Goal: Task Accomplishment & Management: Complete application form

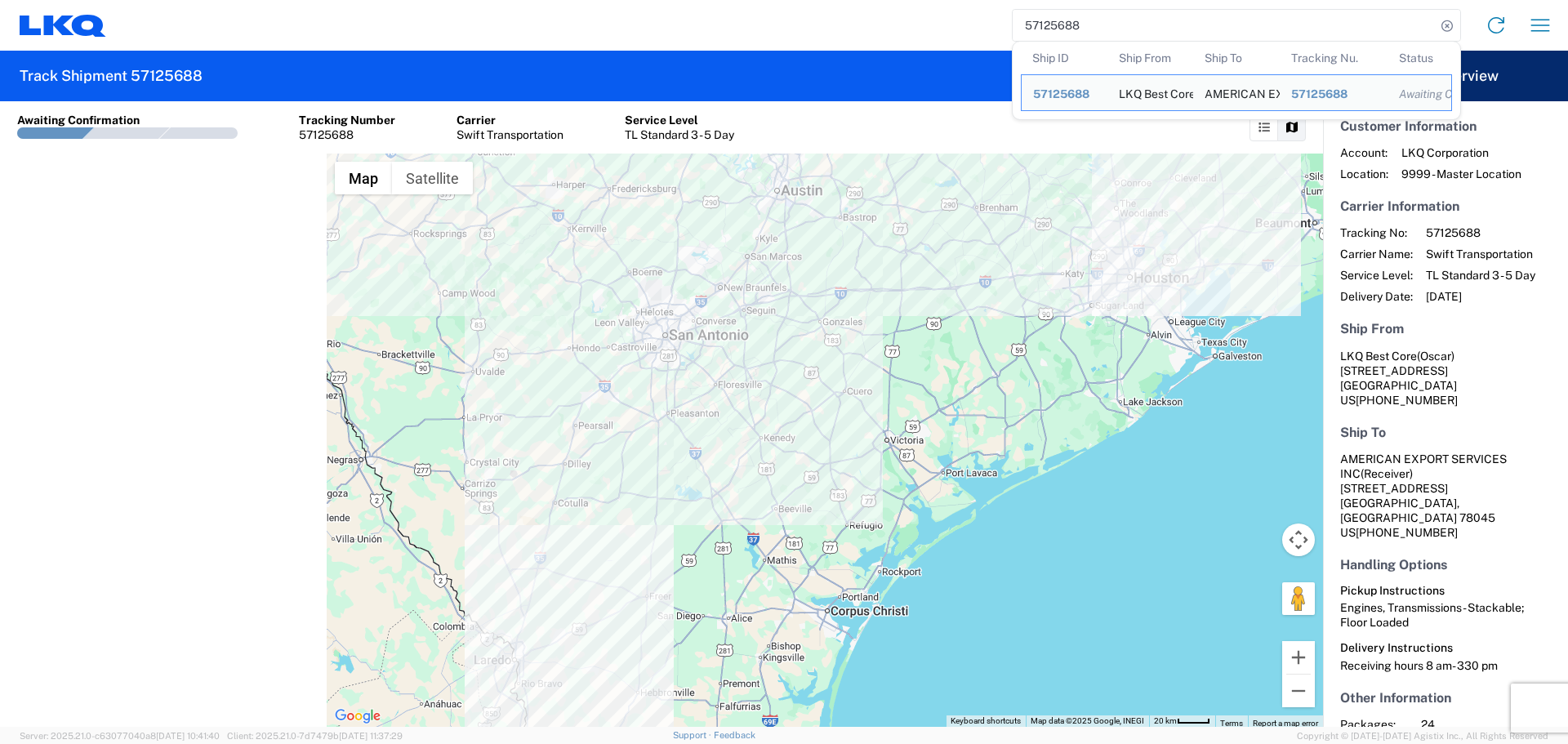
click at [1057, 25] on input "57125688" at bounding box center [1224, 25] width 423 height 31
click at [1545, 27] on icon "button" at bounding box center [1540, 25] width 26 height 26
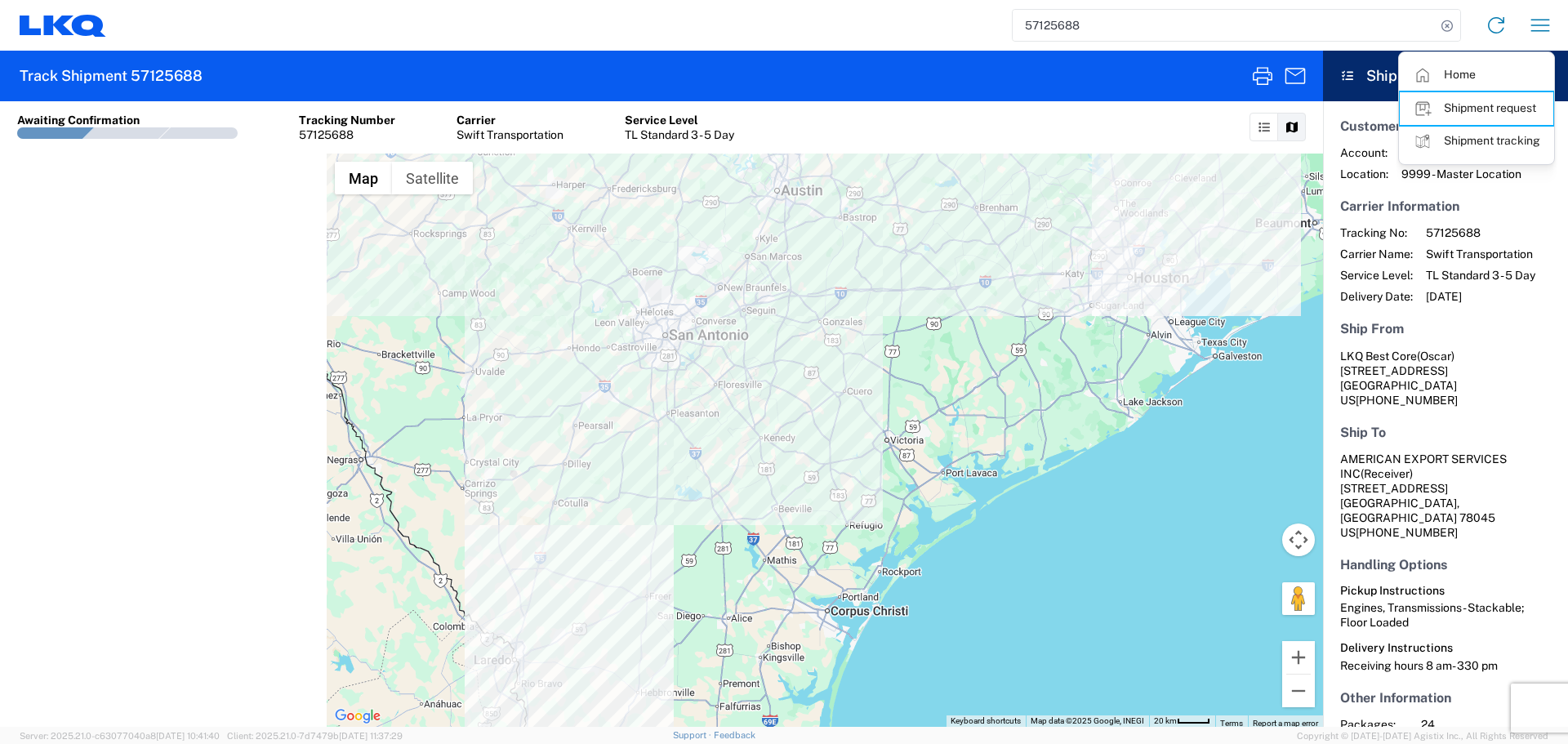
click at [1495, 107] on link "Shipment request" at bounding box center [1476, 108] width 154 height 33
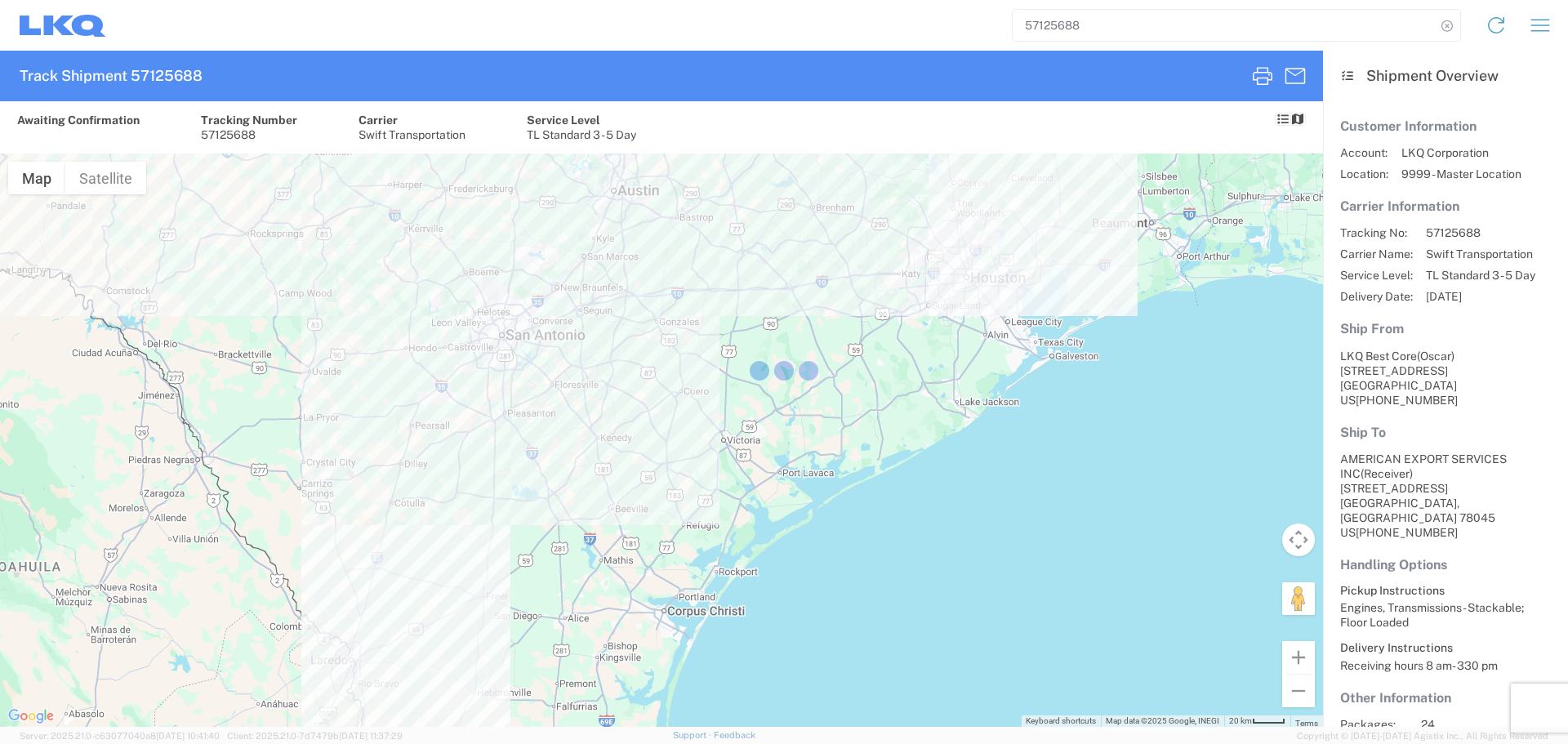
select select "FULL"
select select "LBS"
select select "IN"
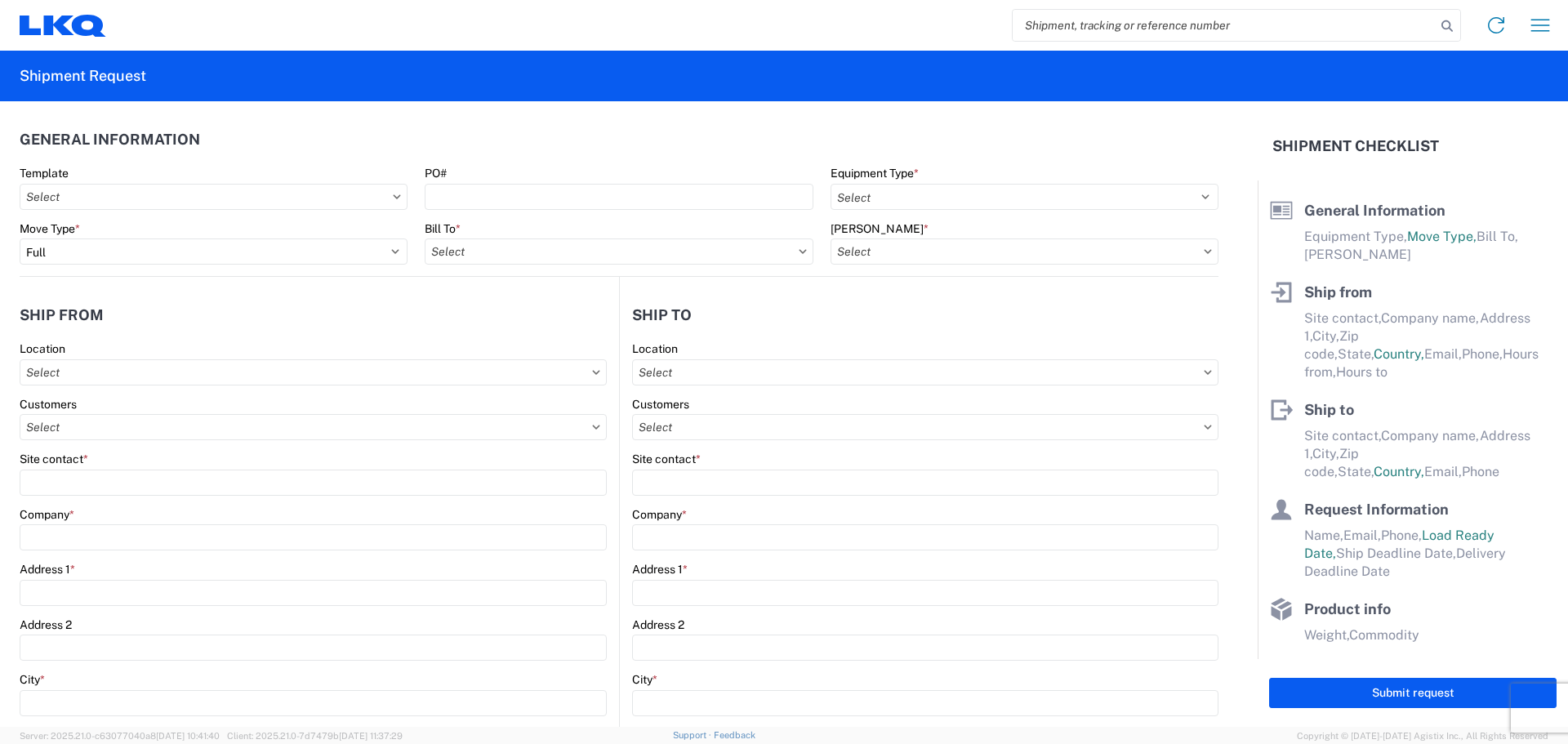
click at [1088, 27] on input "search" at bounding box center [1224, 25] width 423 height 31
paste input "56998988"
type input "56998988"
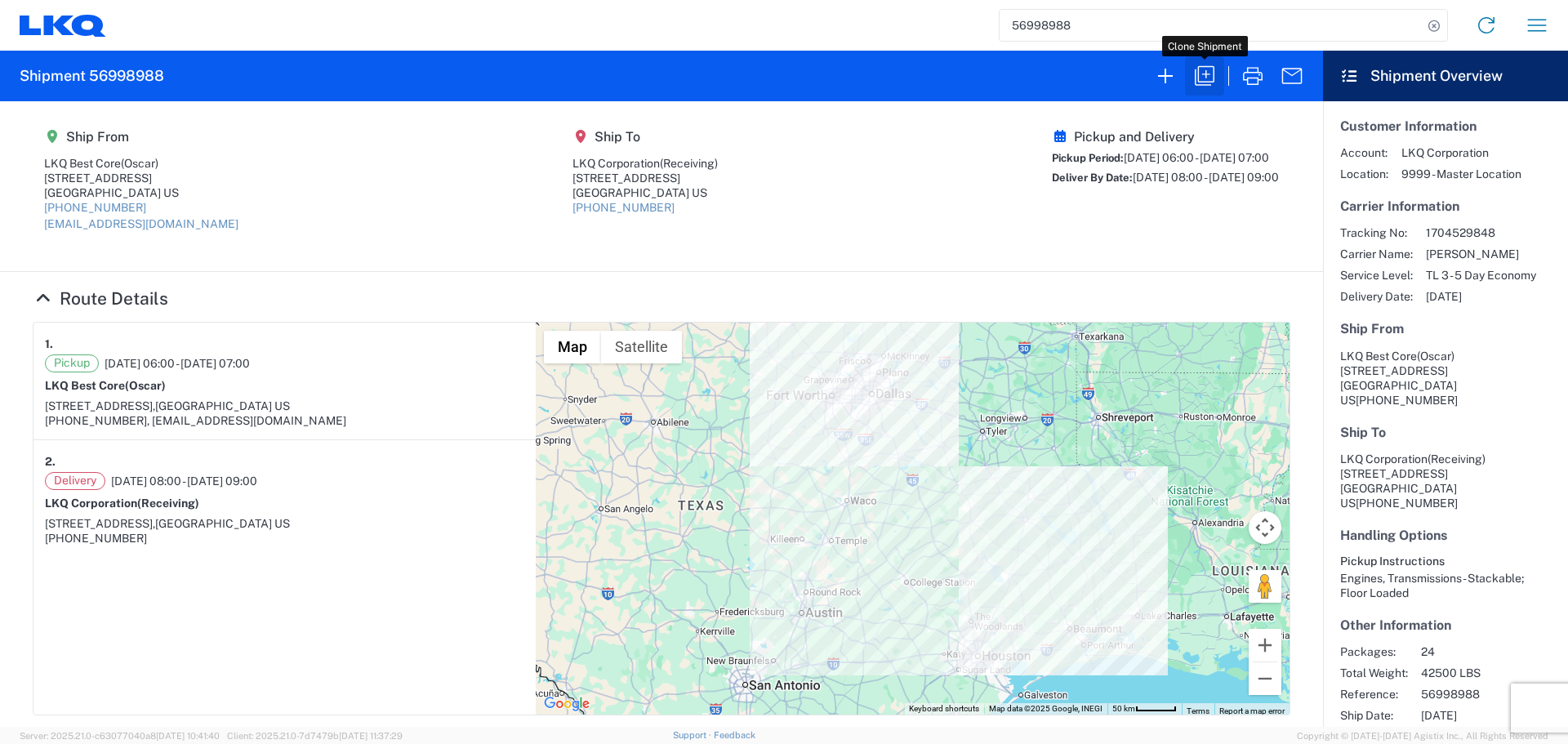
click at [1196, 70] on icon "button" at bounding box center [1205, 76] width 26 height 26
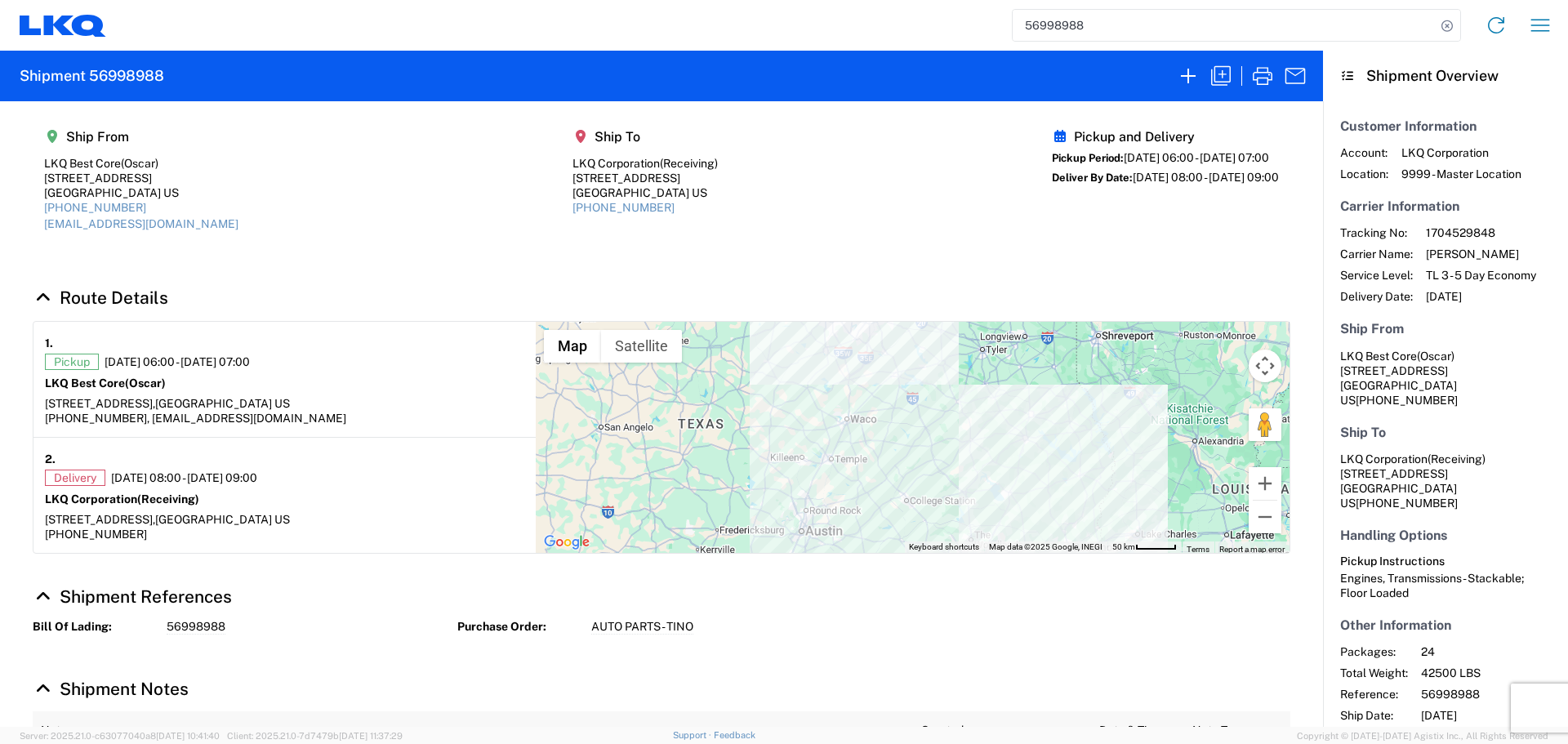
select select "FULL"
select select "US"
select select "LBS"
select select "IN"
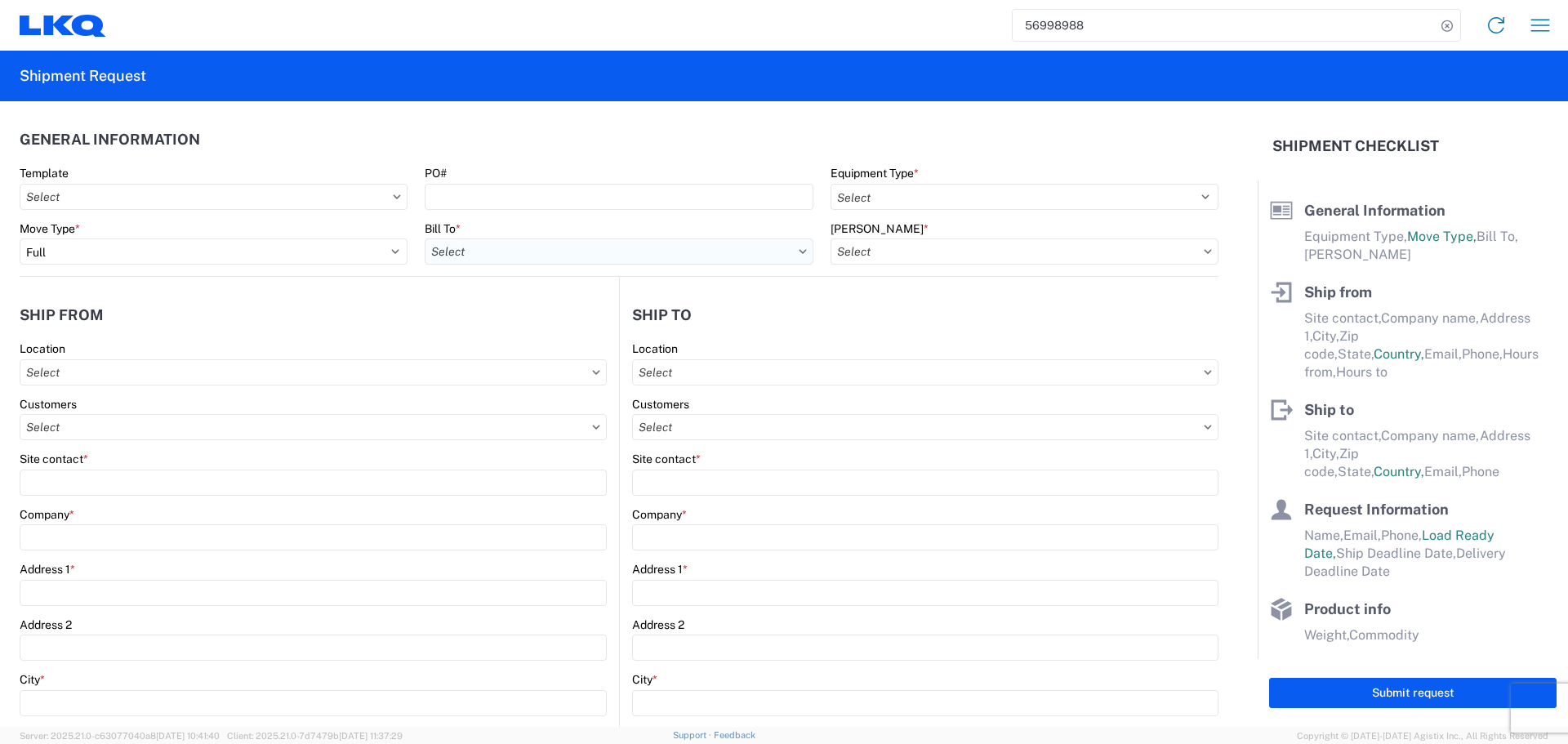
select select "STDV"
type input "Oscar"
type input "LKQ Best Core"
type input "1710 West Mount Houston Road"
type input "Houston"
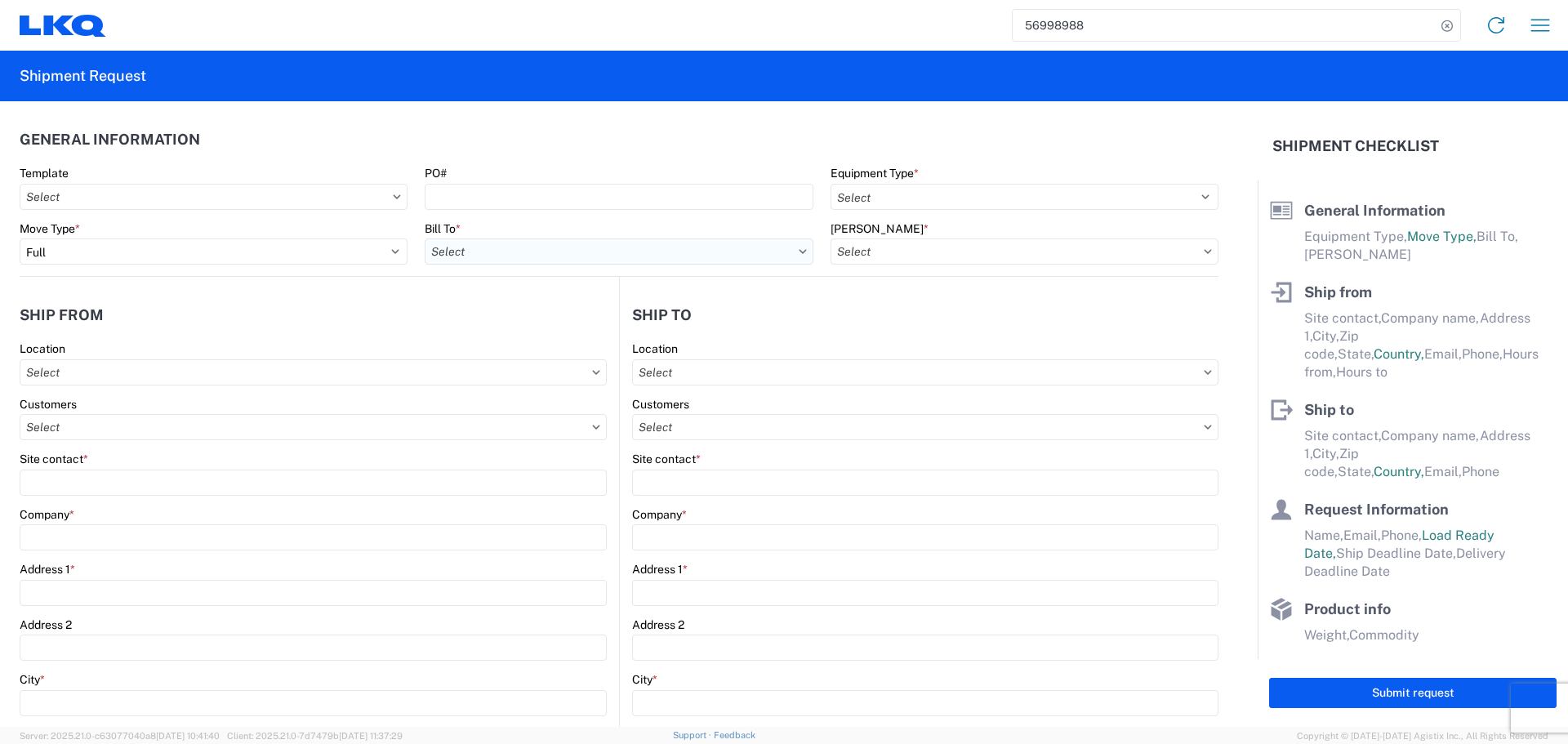
type input "77038"
type input "[EMAIL_ADDRESS][DOMAIN_NAME]"
type input "281-886-1028"
type input "06:00:00"
type input "07:00:00"
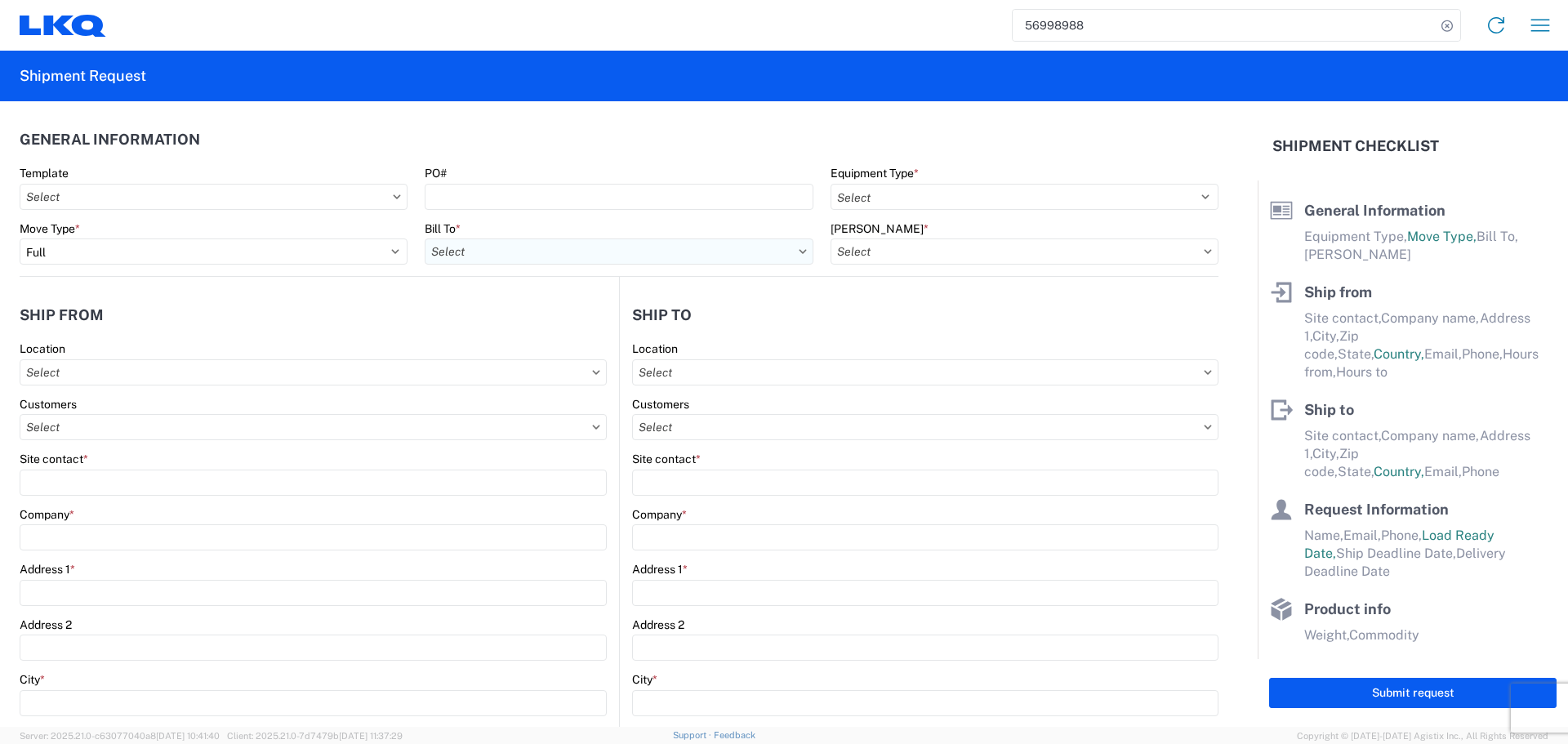
select select
type input "Receiving"
type input "LKQ Corporation"
type input "1102 W Carrier Pkwy STE 100"
type input "Grand Prairie"
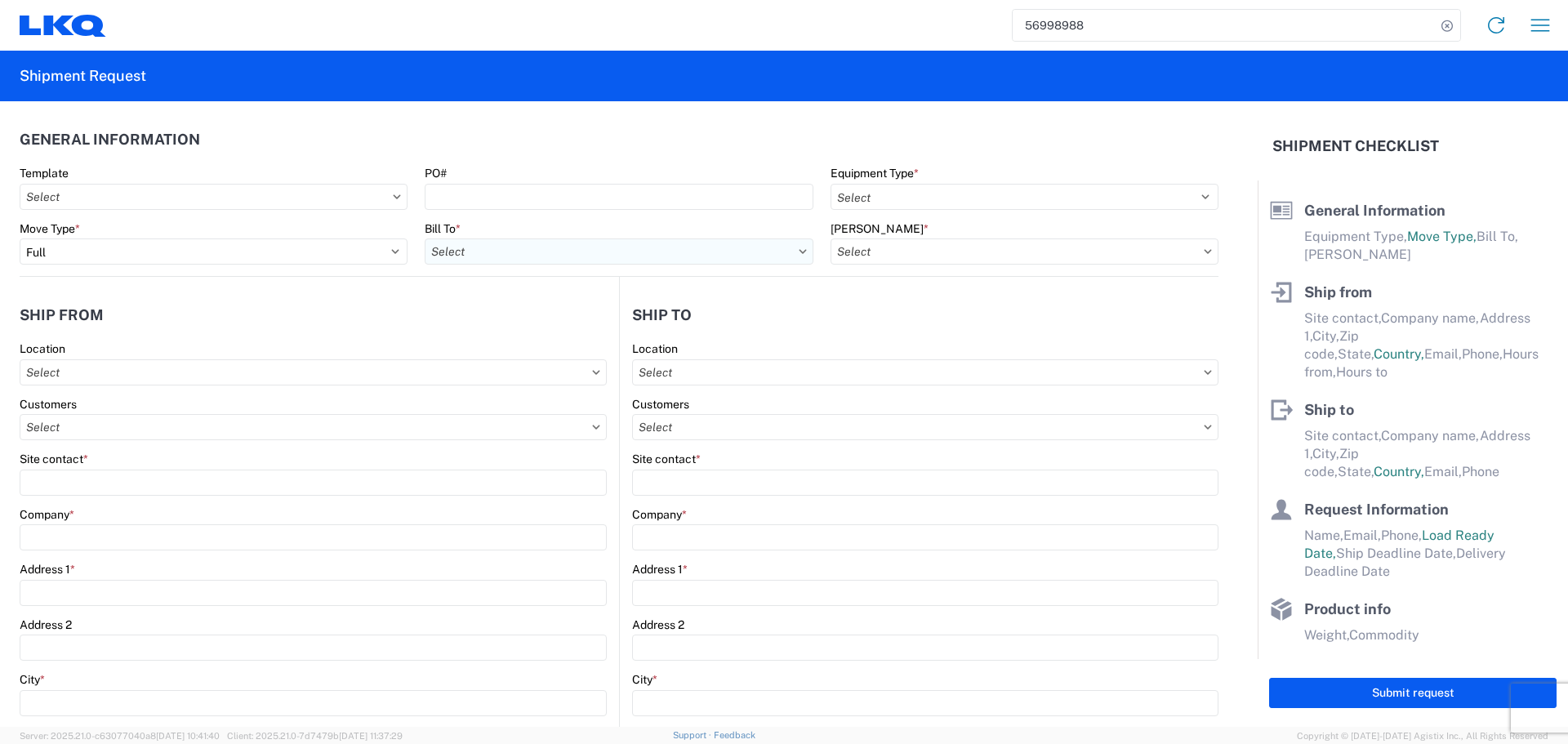
type input "75050"
type input "800-421-3746"
type input "08:00:00"
type input "09:00:00"
select select
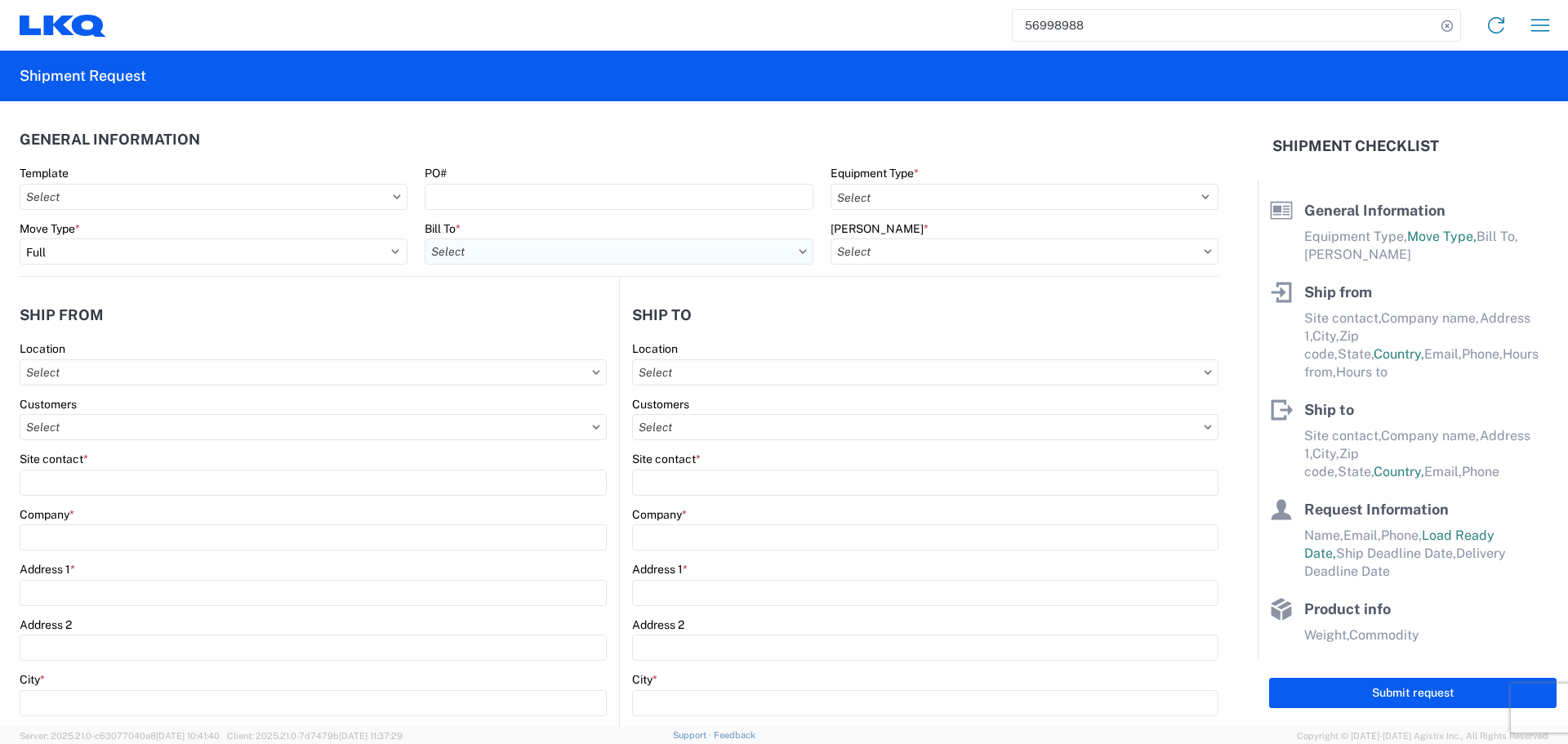
type input "Alfredo Canales"
type input "acgarcia@lkqcorp.com"
type input "2818861028"
type input "2025-10-03"
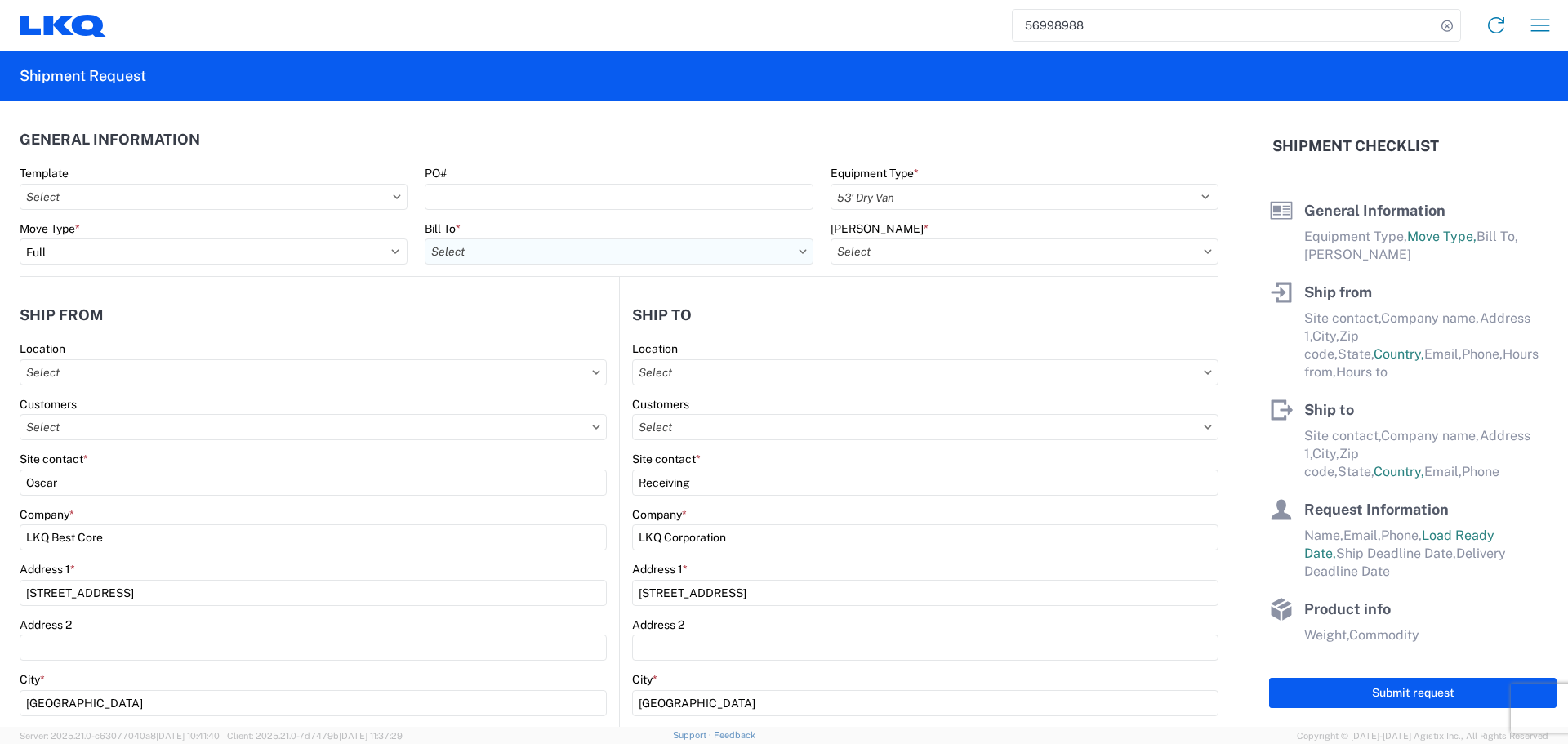
type input "2025-10-03"
type input "42500"
type input "Engines, Transmissions"
type input "24"
type input "0"
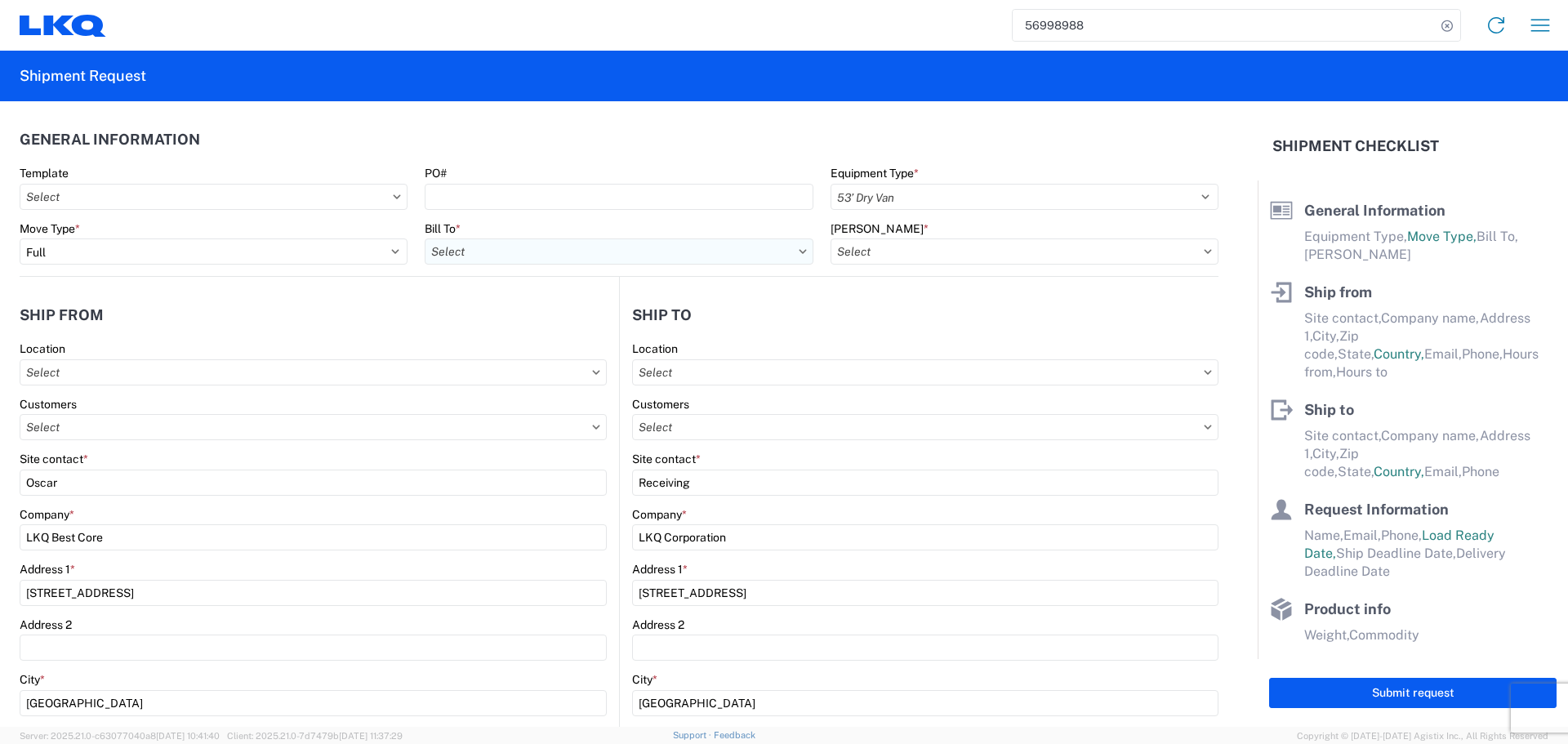
type input "3.33"
type input "3"
select select "FT"
select select
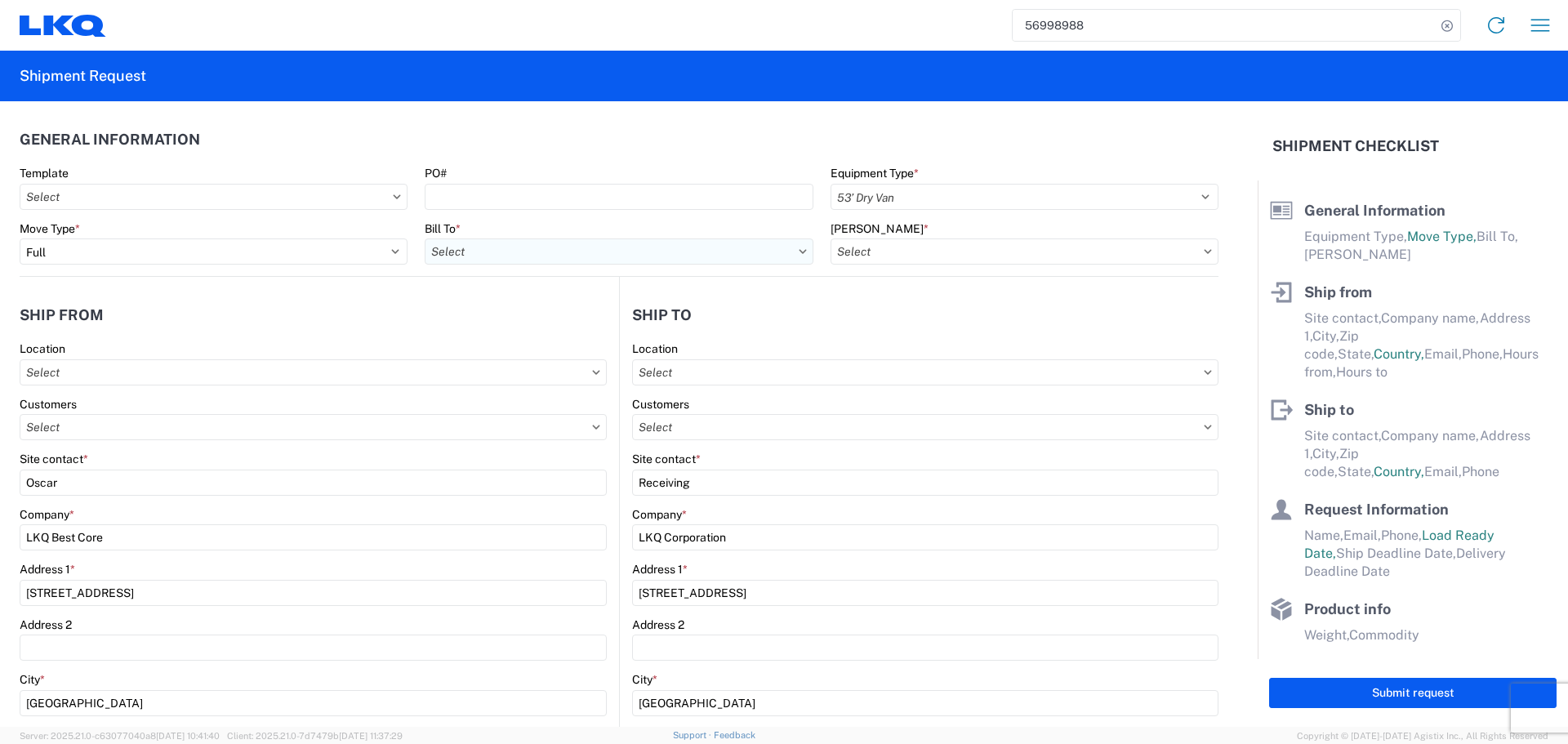
select select
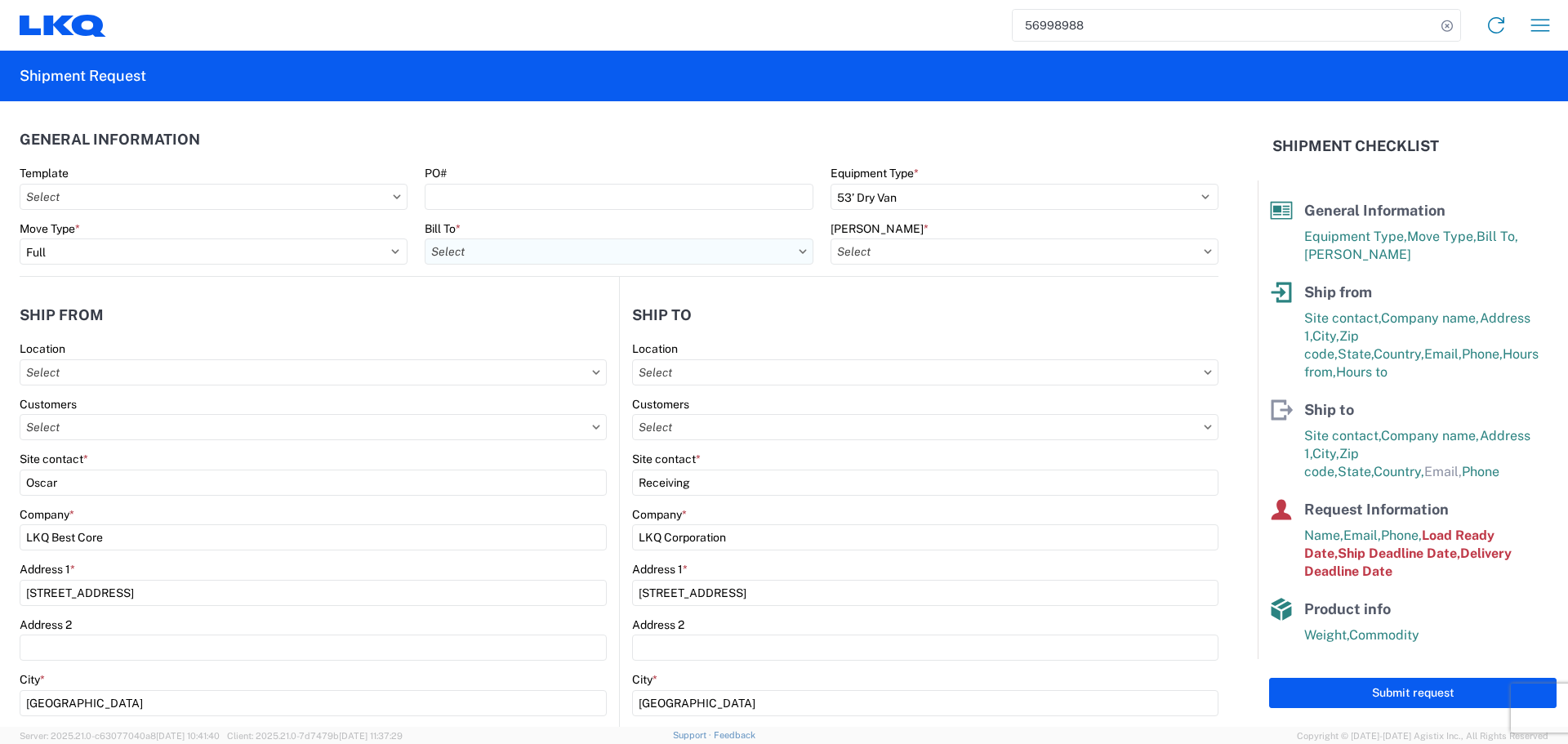
type input "1882 - North American ATK Corporation"
type input "1760 - LKQ Best Core"
type input "1760-1300-50180-0000 - 1760 Freight In - Cores"
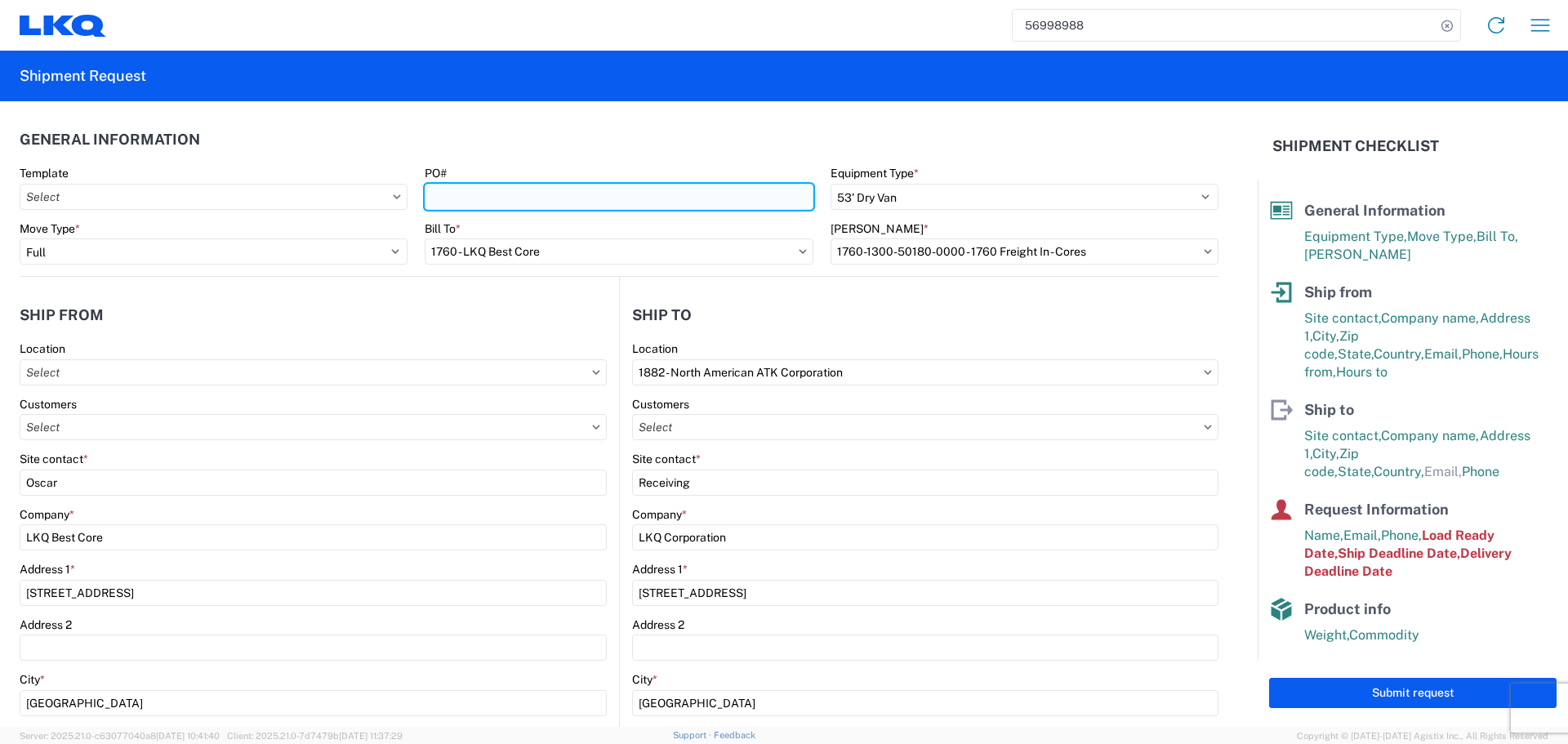
click at [507, 199] on input "PO#" at bounding box center [619, 197] width 388 height 26
type input "AUTO PARTS - STEVE"
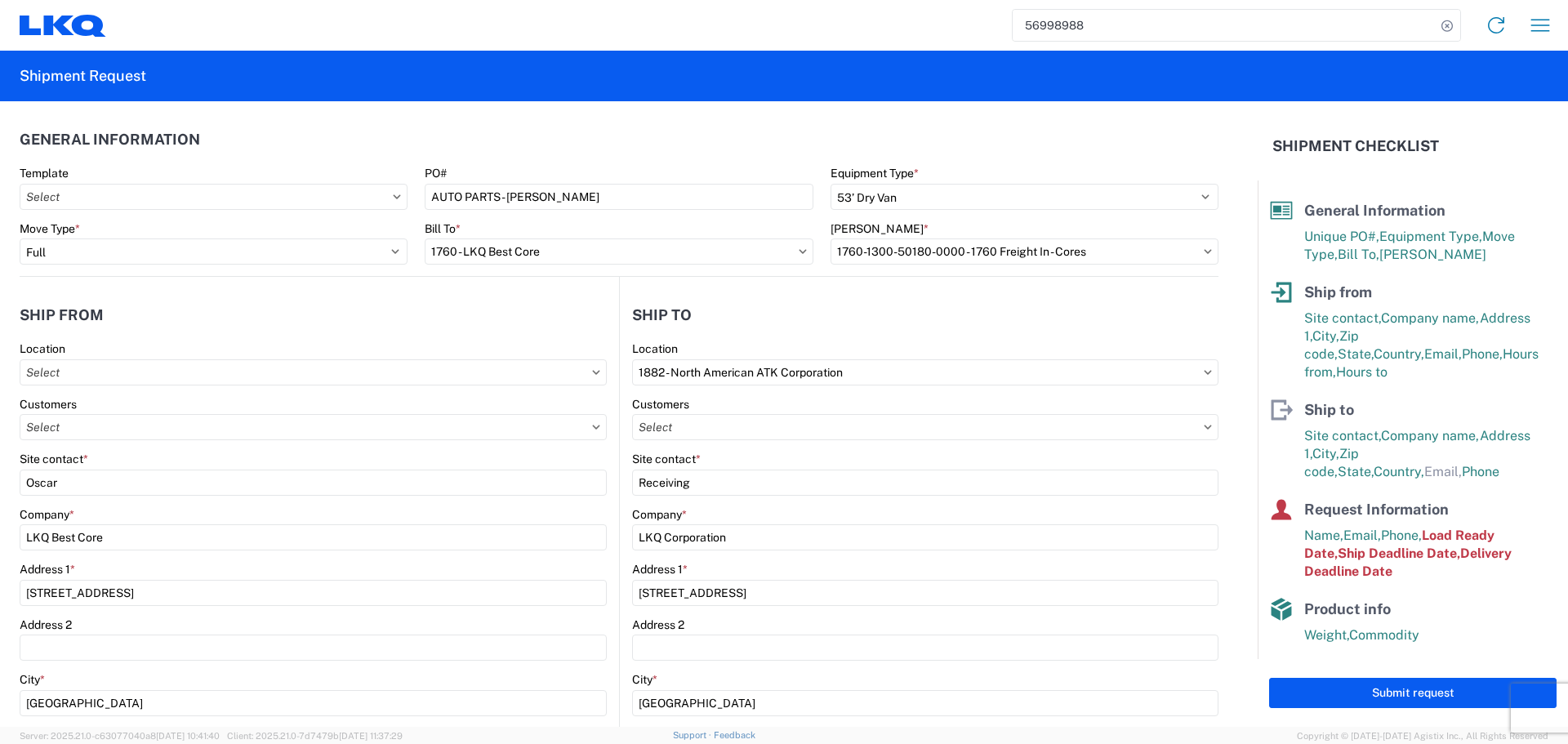
click at [521, 139] on header "General Information" at bounding box center [619, 139] width 1199 height 37
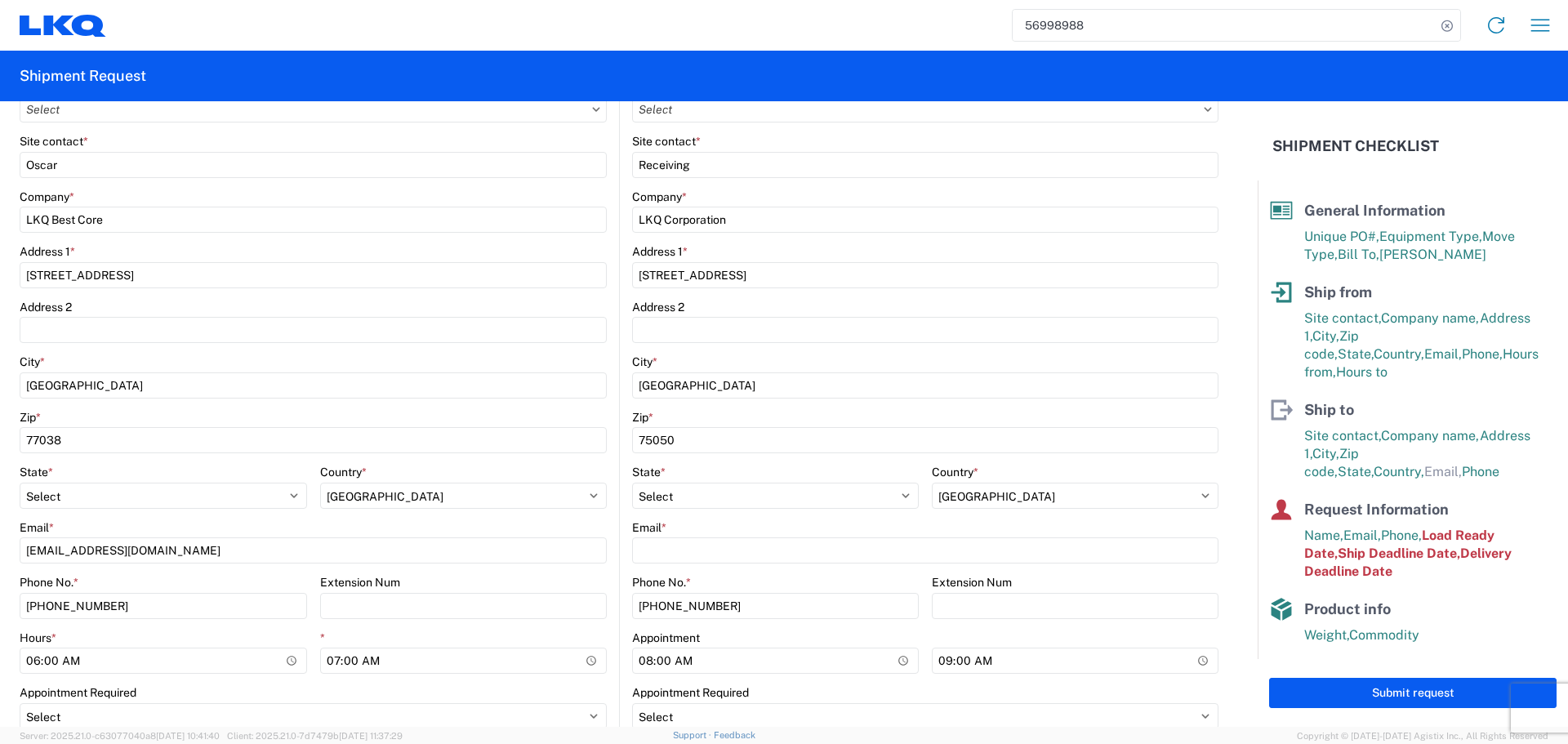
scroll to position [326, 0]
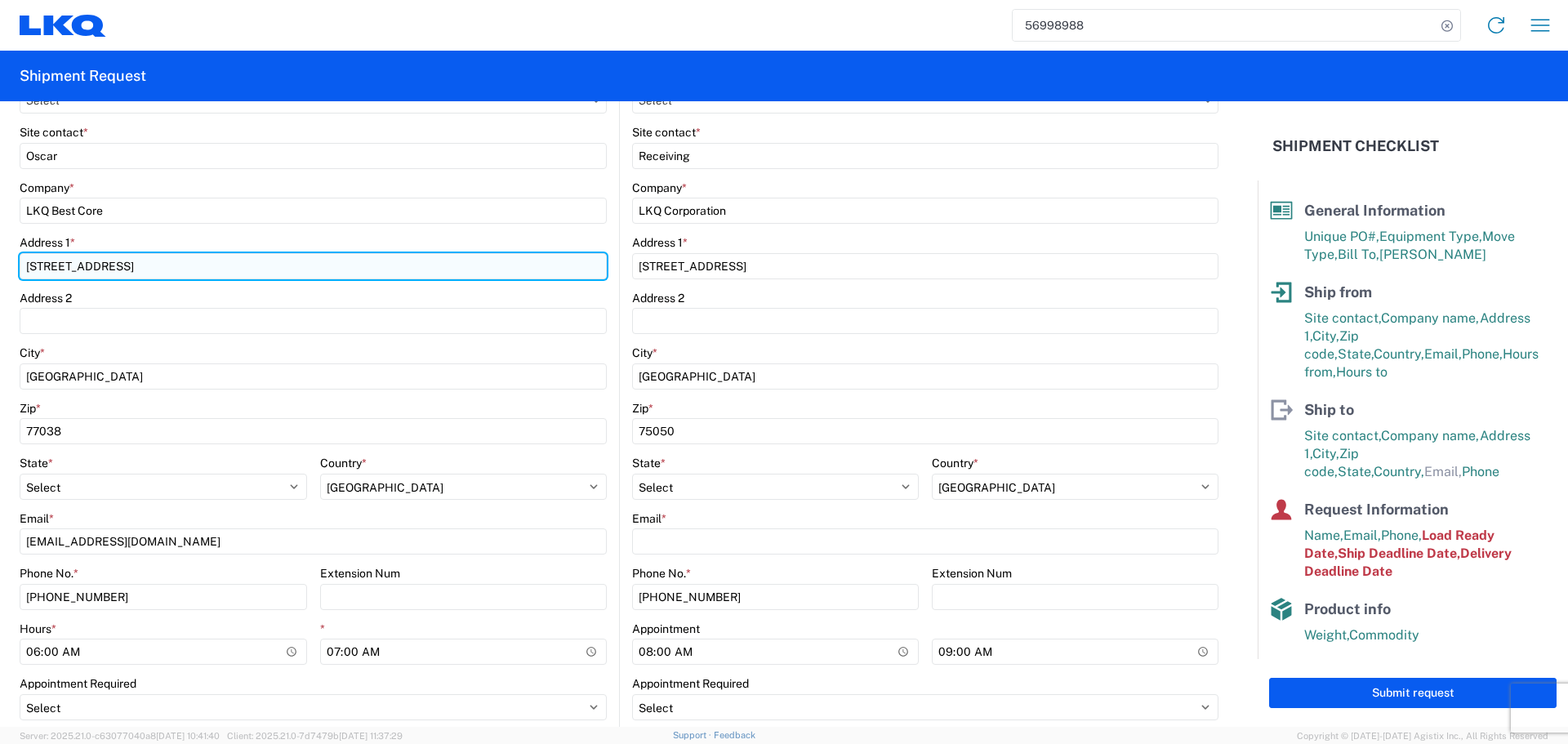
click at [48, 270] on input "1710 West Mount Houston Road" at bounding box center [313, 266] width 587 height 26
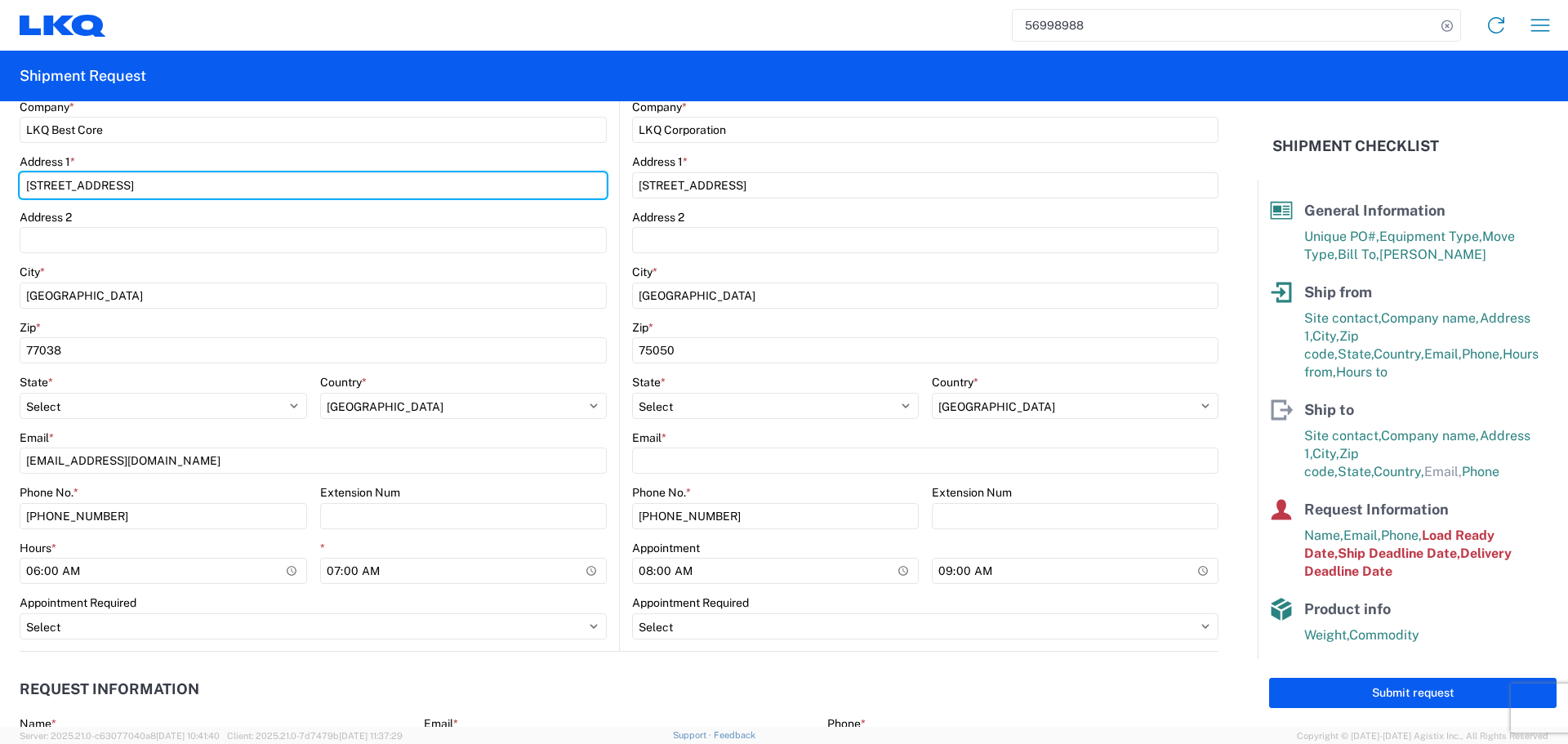
scroll to position [654, 0]
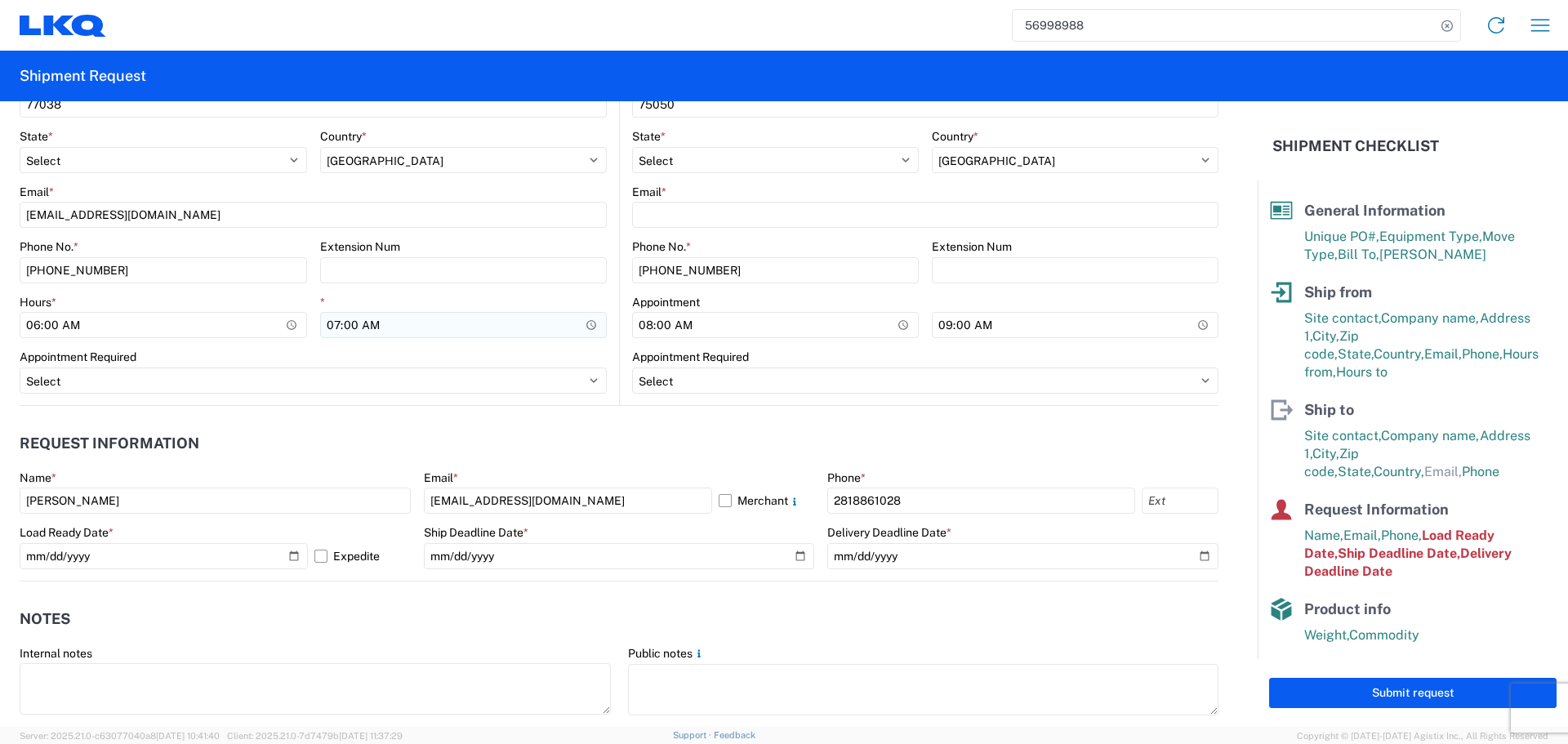
type input "1714 West Mount Houston Road"
click at [589, 318] on input "07:00:00" at bounding box center [464, 325] width 288 height 26
type input "10:00"
click at [610, 351] on main "1760 Location Customers Site contact * Oscar Company * LKQ Best Core Address 1 …" at bounding box center [319, 46] width 599 height 717
click at [1192, 323] on input "09:00:00" at bounding box center [1075, 325] width 287 height 26
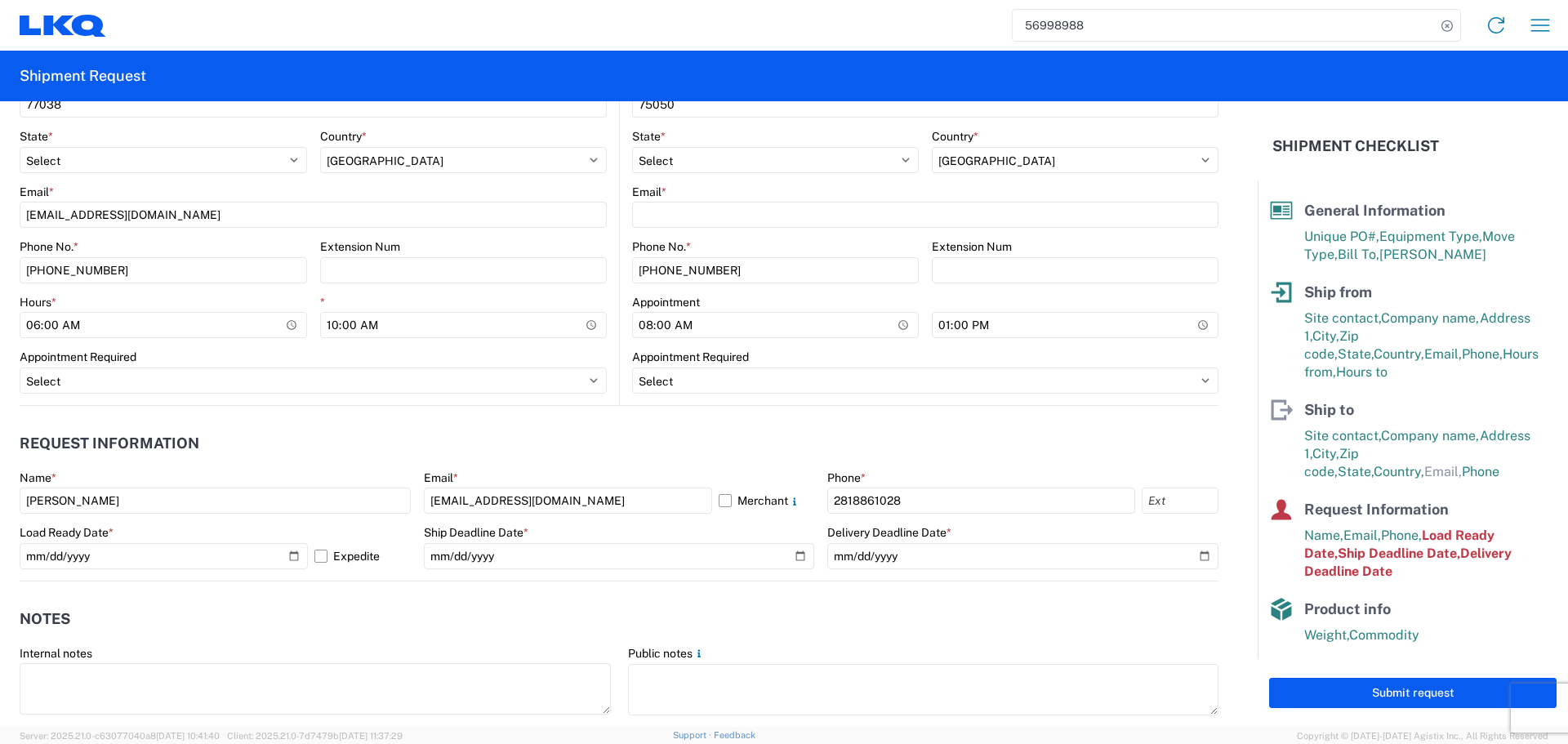
type input "13:00"
click at [830, 358] on div "Appointment Required" at bounding box center [925, 357] width 586 height 15
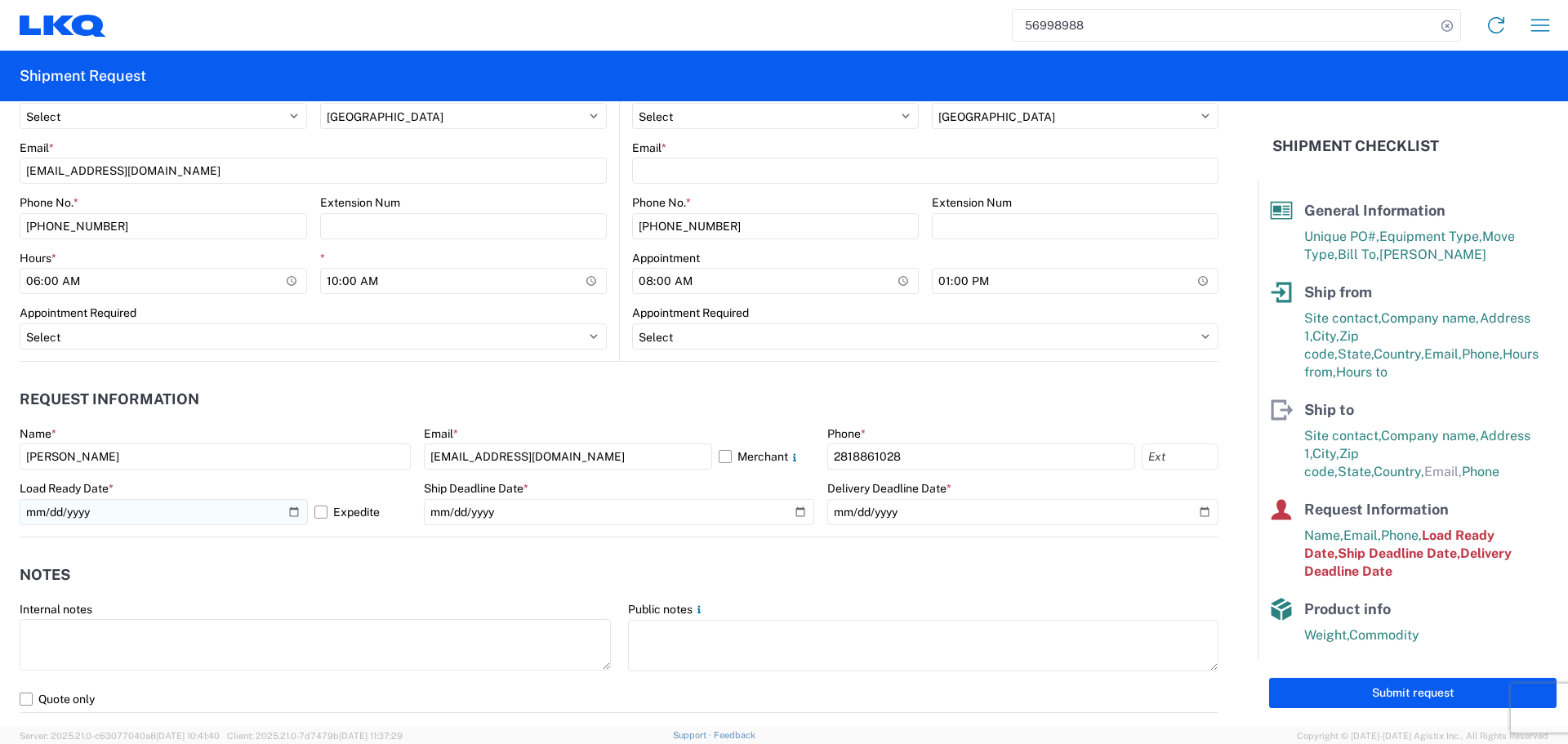
scroll to position [735, 0]
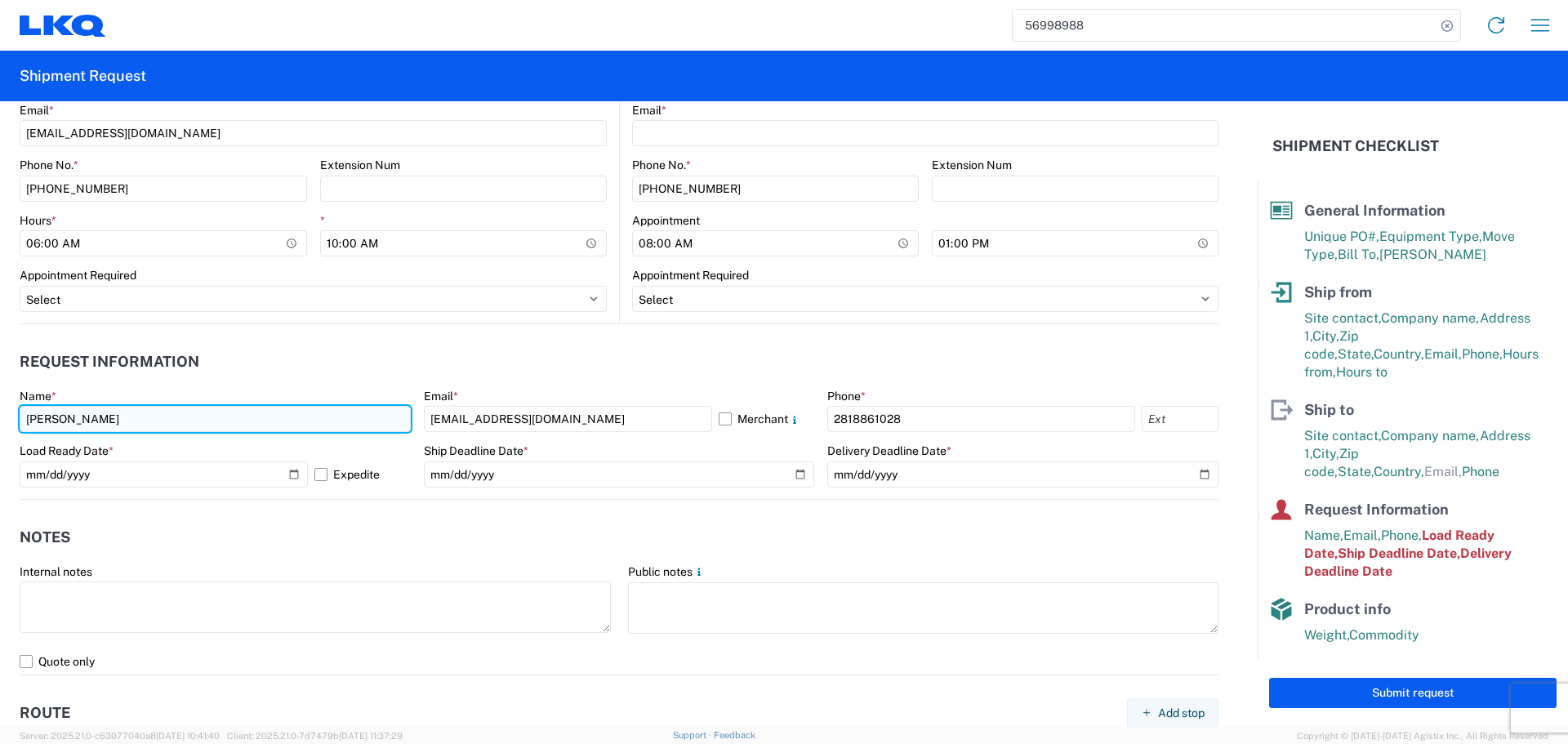
click at [58, 417] on input "Alfredo Canales" at bounding box center [216, 419] width 392 height 26
type input "Oscar"
click at [258, 368] on header "Request Information" at bounding box center [619, 362] width 1199 height 37
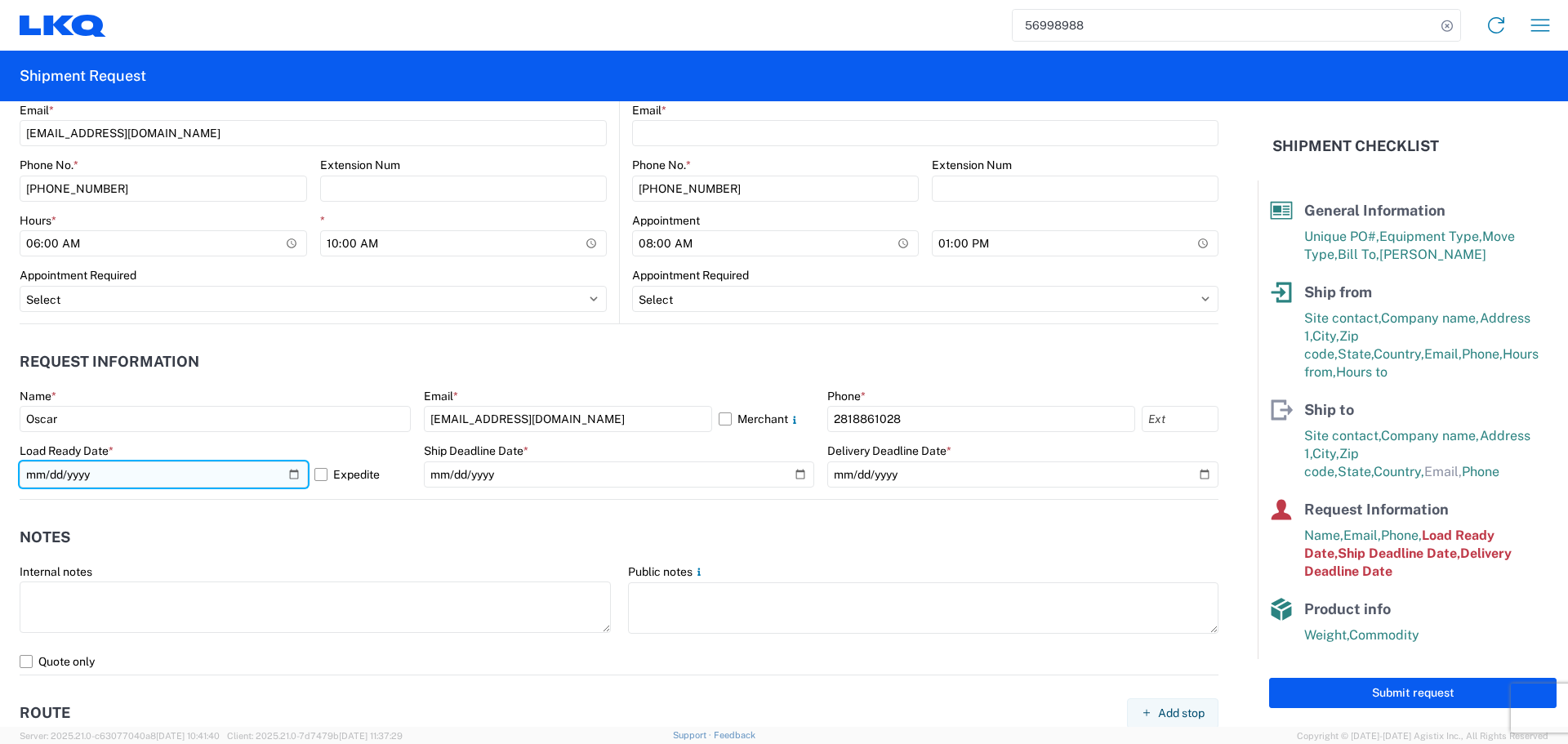
click at [293, 469] on input "2025-10-03" at bounding box center [164, 474] width 289 height 26
type input "2025-10-16"
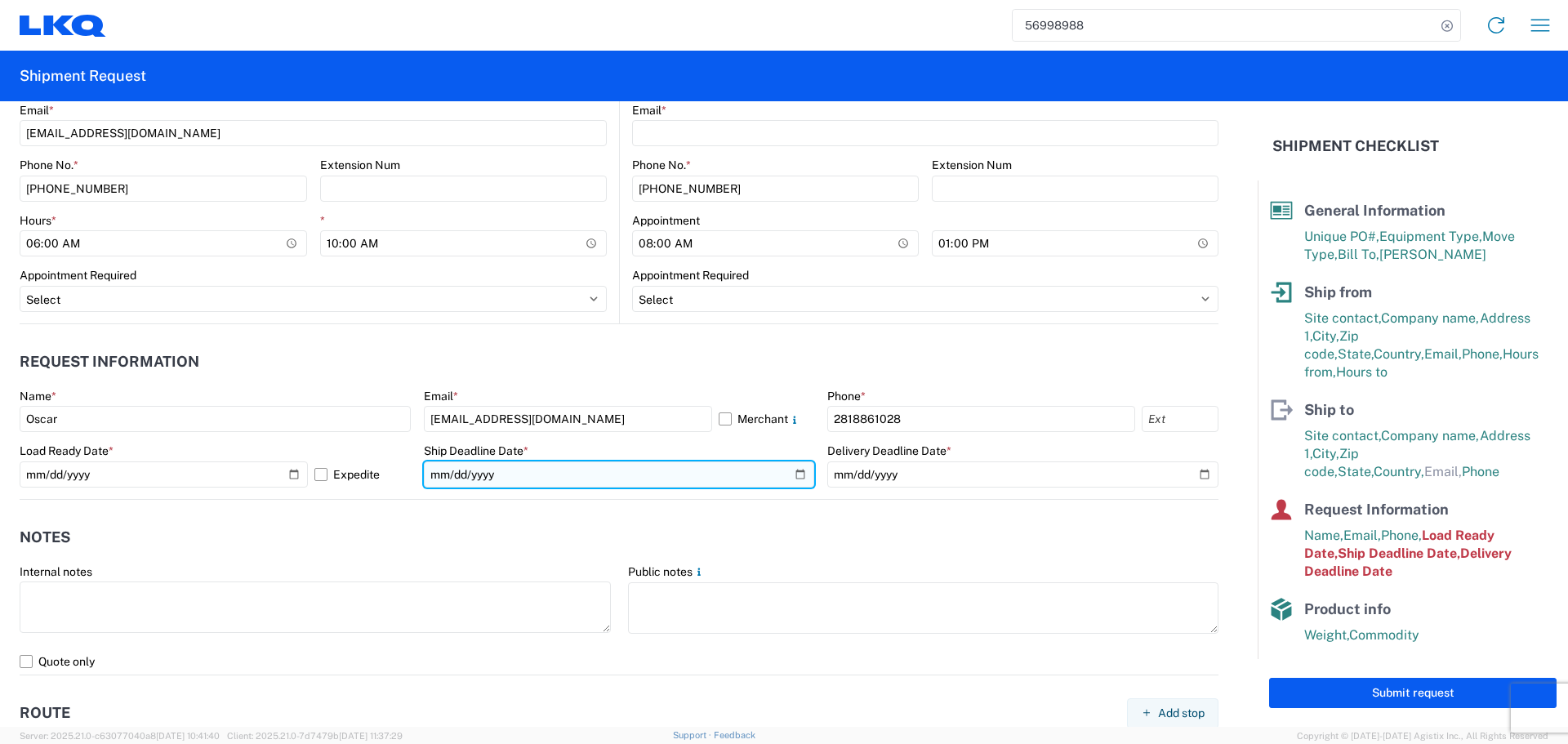
click at [785, 473] on input "2025-10-03" at bounding box center [620, 474] width 392 height 26
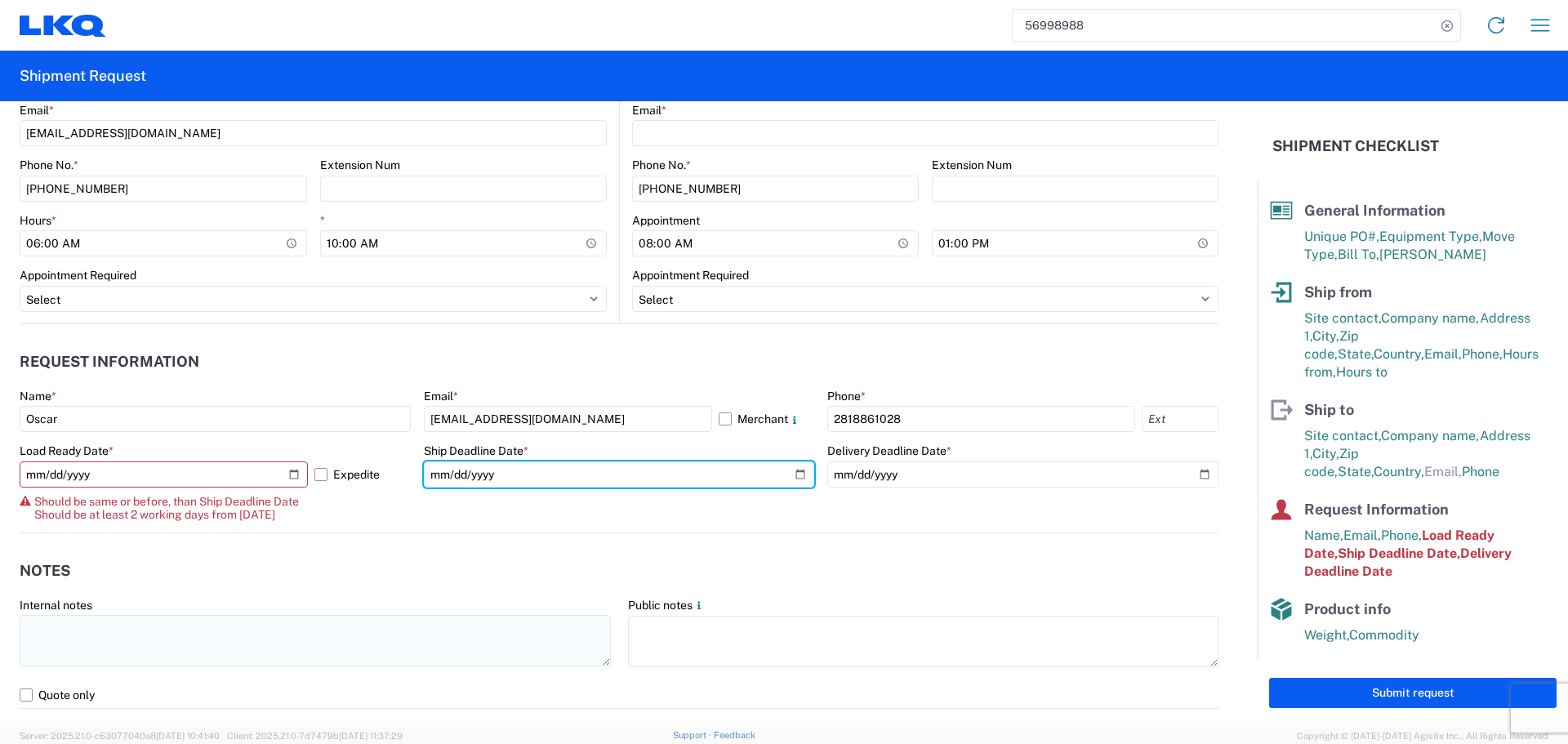
type input "2025-10-16"
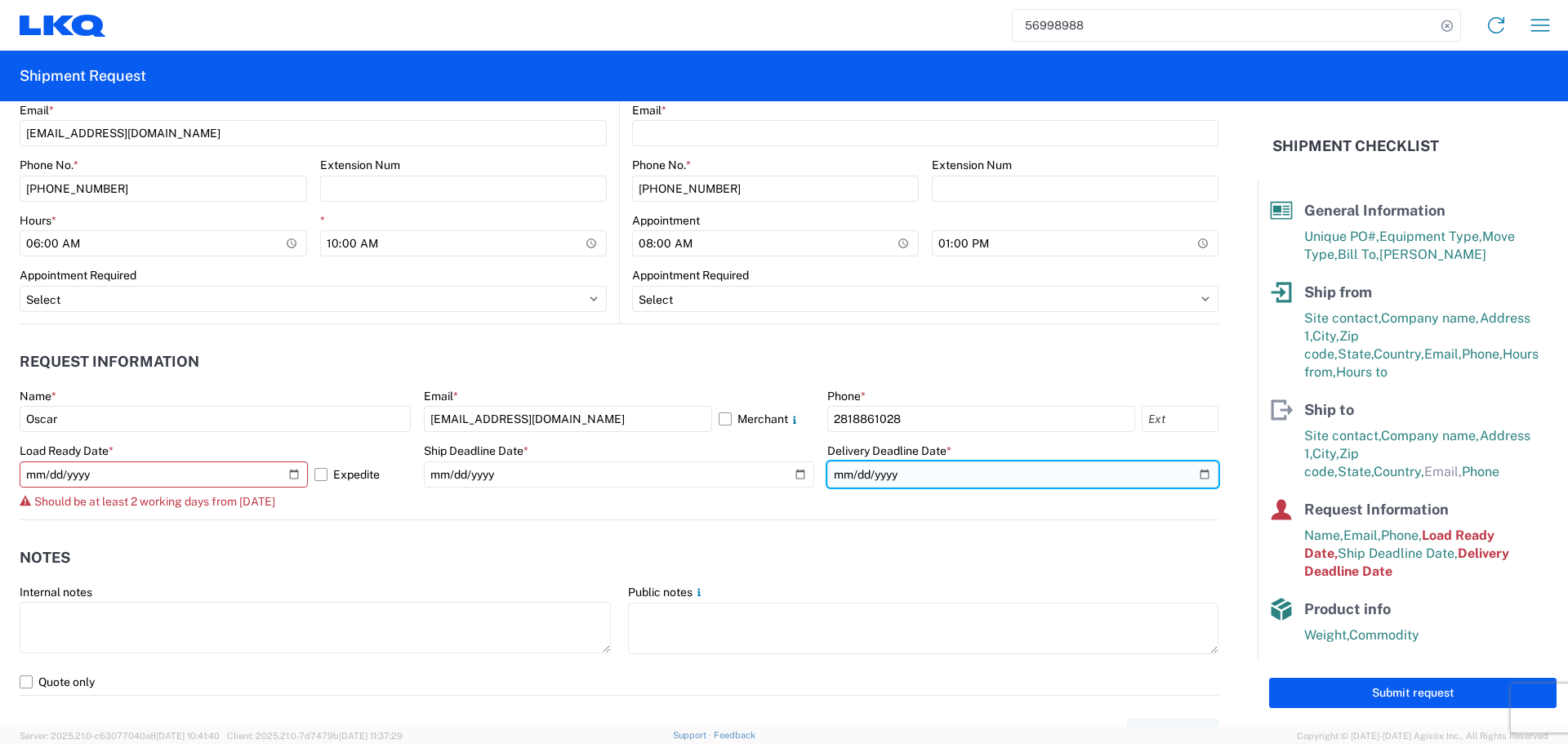
click at [1189, 470] on input "2025-10-03" at bounding box center [1023, 474] width 392 height 26
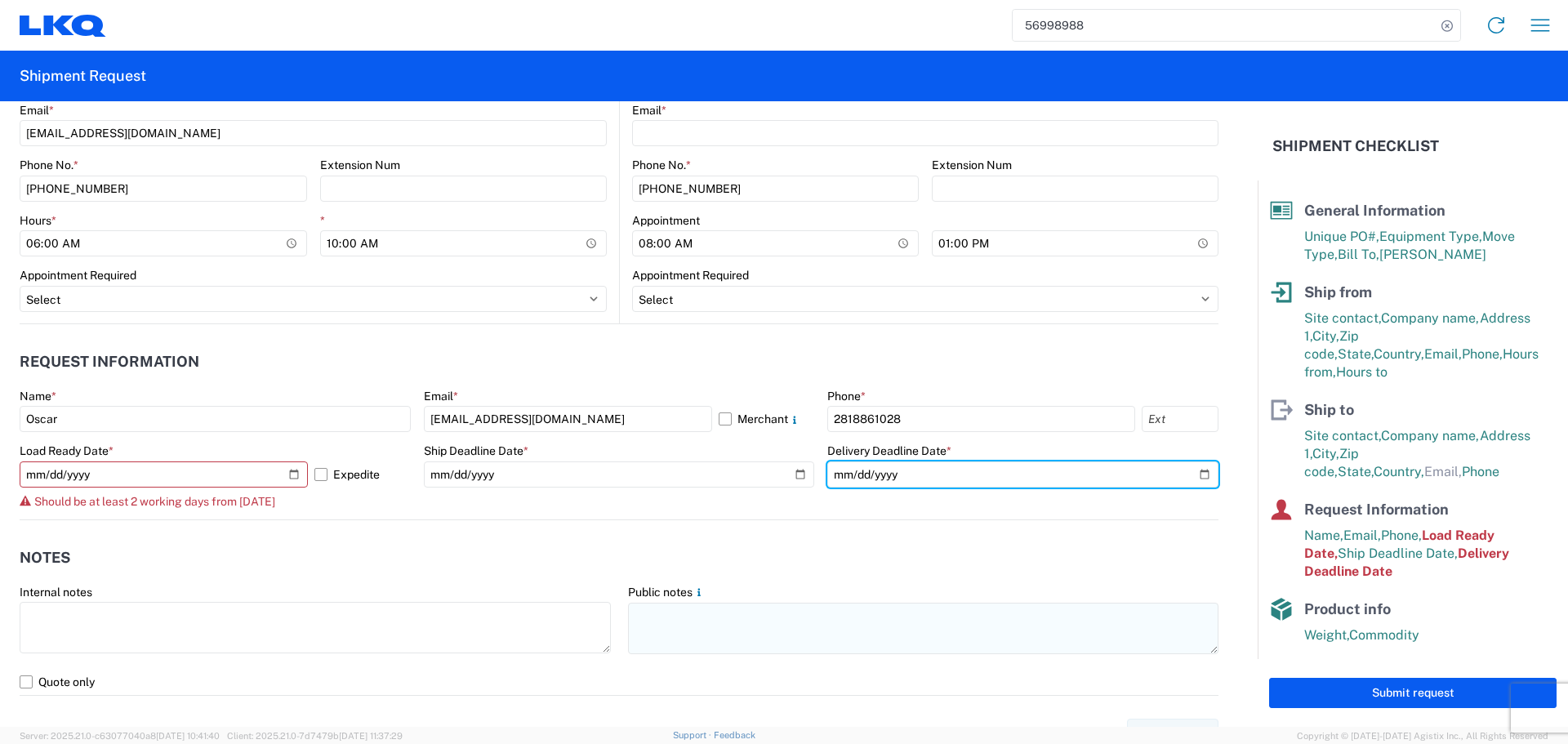
type input "2025-10-16"
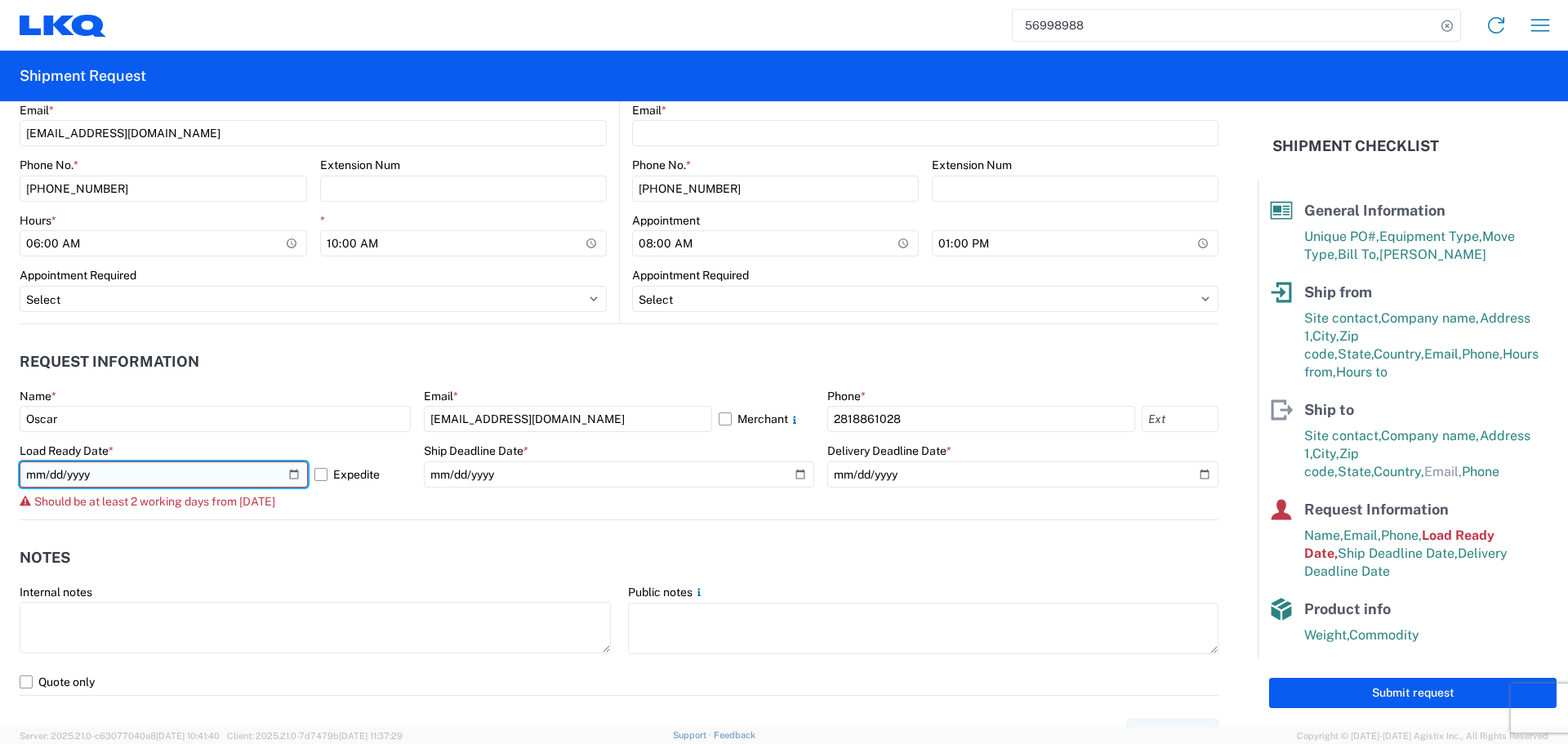
click at [304, 474] on input "2025-10-16" at bounding box center [164, 474] width 289 height 26
click at [314, 474] on label "Expedite" at bounding box center [362, 474] width 96 height 26
click at [0, 0] on input "Expedite" at bounding box center [0, 0] width 0 height 0
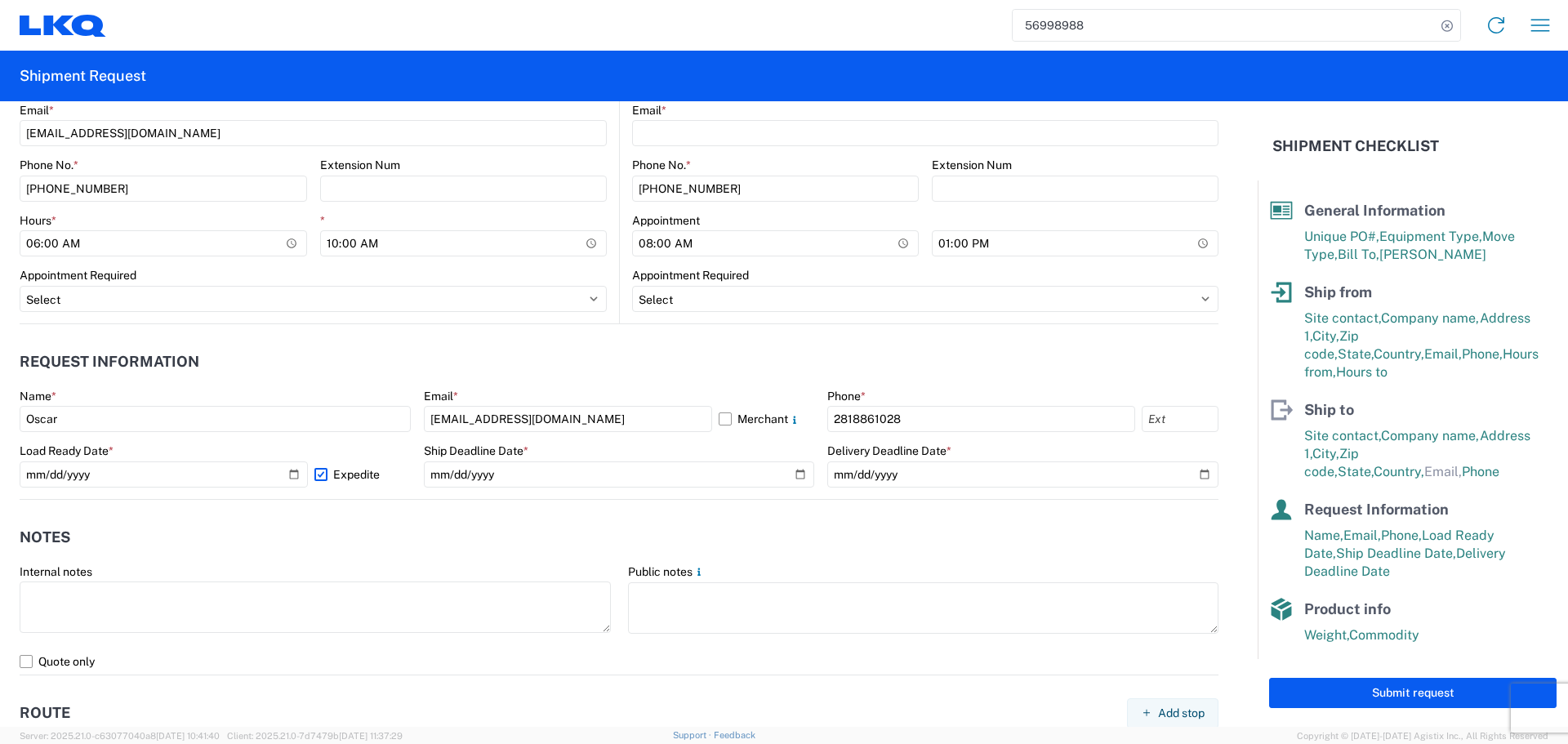
click at [410, 525] on header "Notes" at bounding box center [619, 538] width 1199 height 37
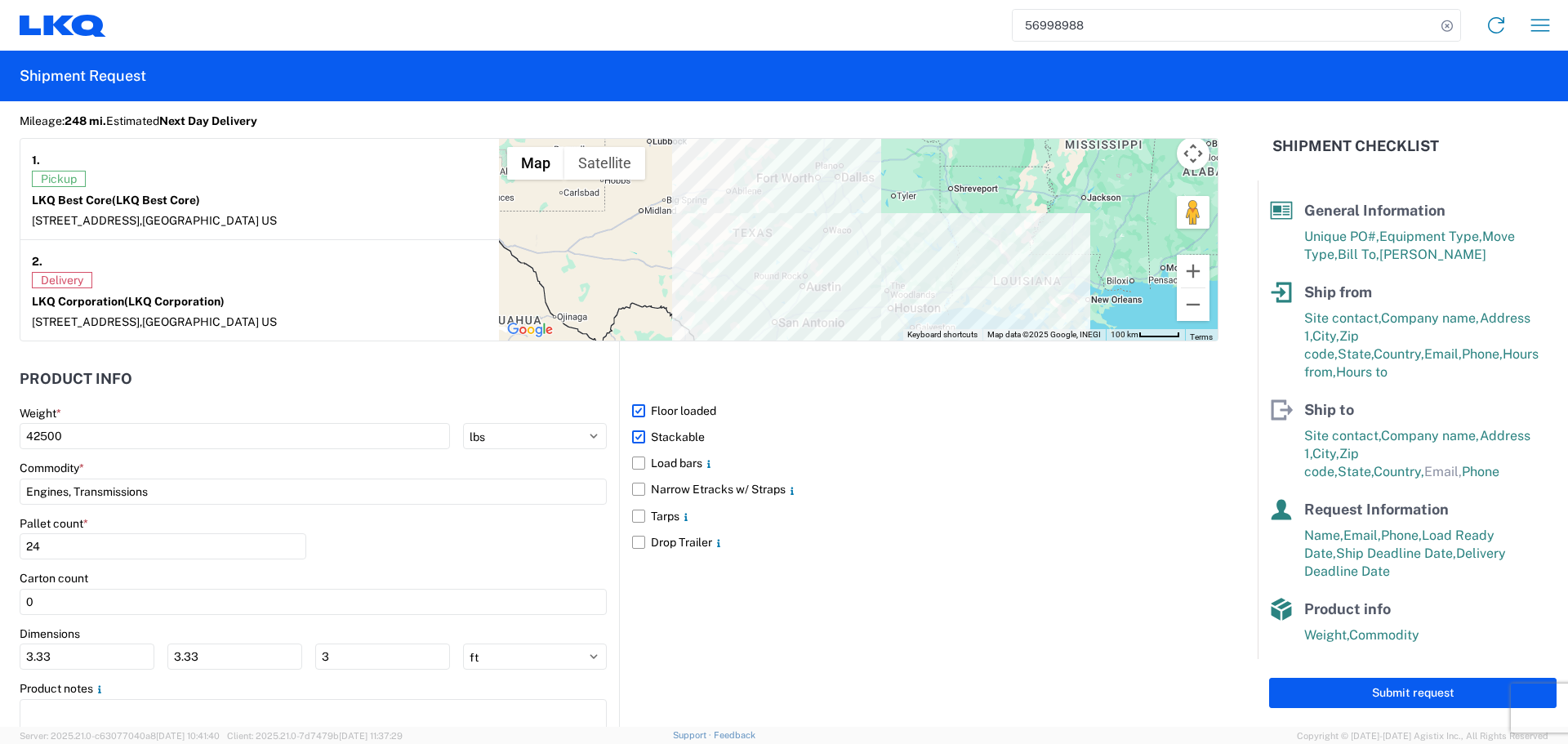
scroll to position [1430, 0]
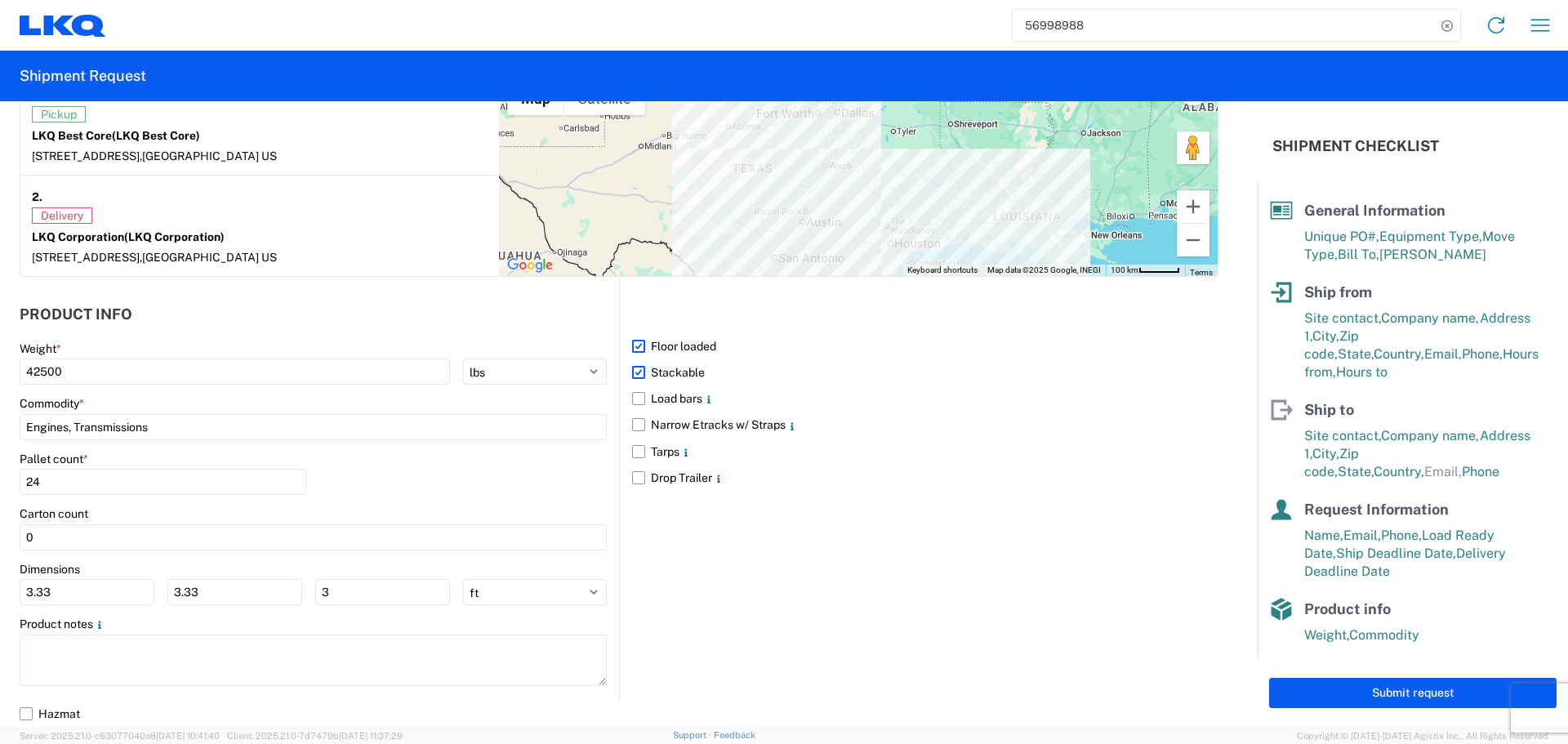
click at [96, 578] on div "Dimensions 3.33 3.33 3 ft in cm" at bounding box center [313, 583] width 587 height 44
click at [96, 588] on input "3.33" at bounding box center [87, 592] width 135 height 26
type input "3"
type input "40"
click at [207, 592] on input "3.33" at bounding box center [234, 592] width 135 height 26
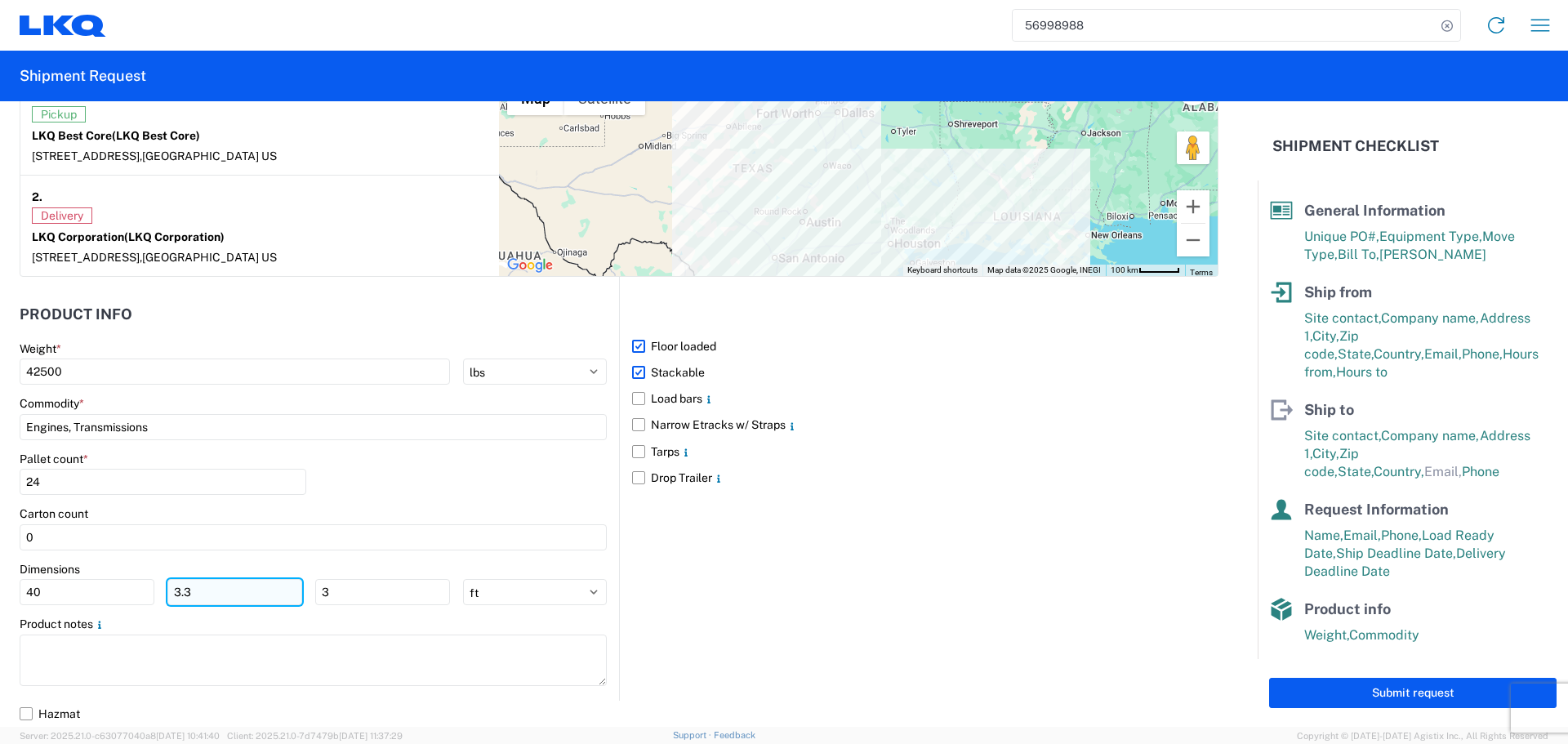
type input "3"
type input "40"
click at [339, 590] on input "3" at bounding box center [382, 592] width 135 height 26
type input "36"
click at [374, 493] on div "Pallet count * 24" at bounding box center [313, 479] width 587 height 56
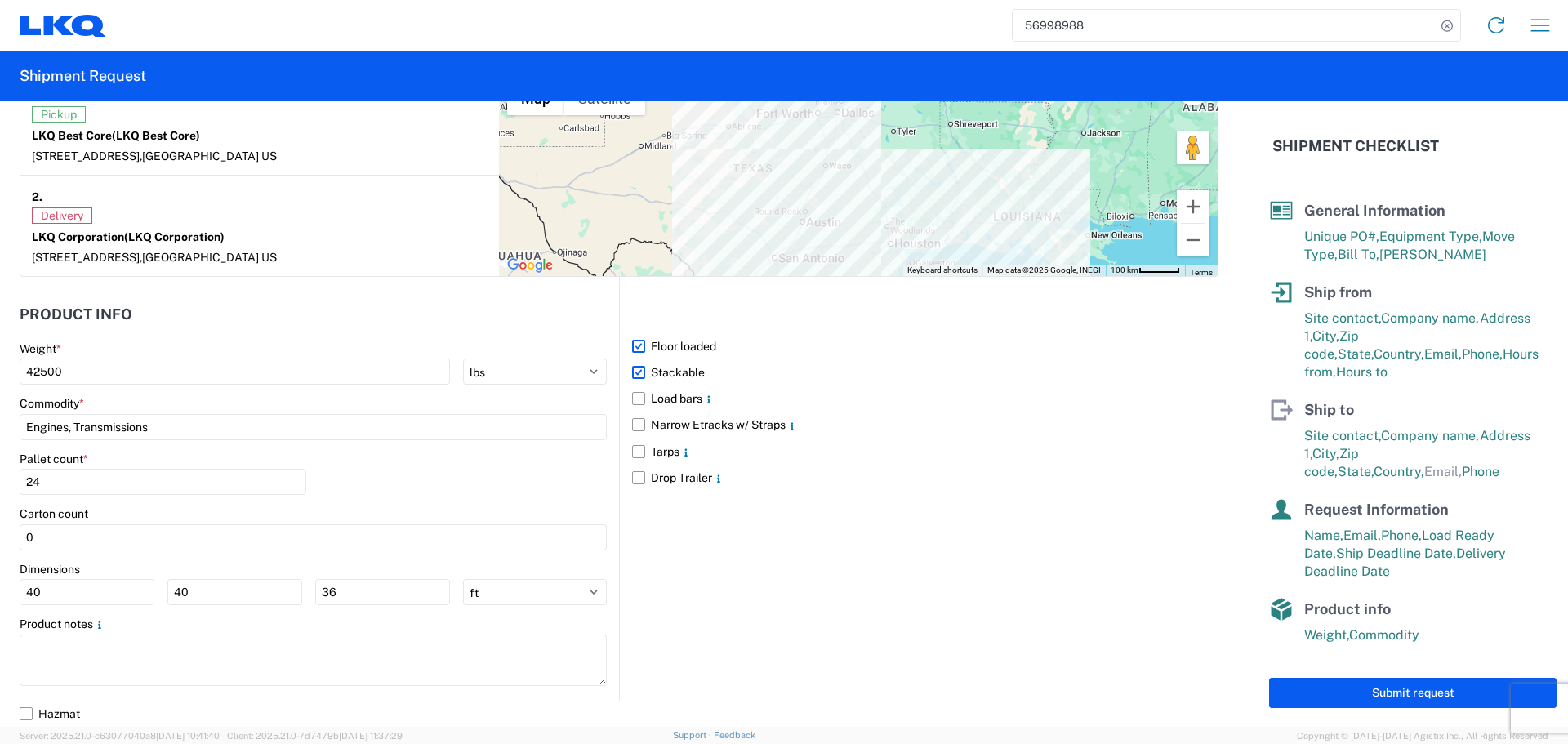
click at [486, 486] on div "Pallet count * 24" at bounding box center [313, 479] width 587 height 56
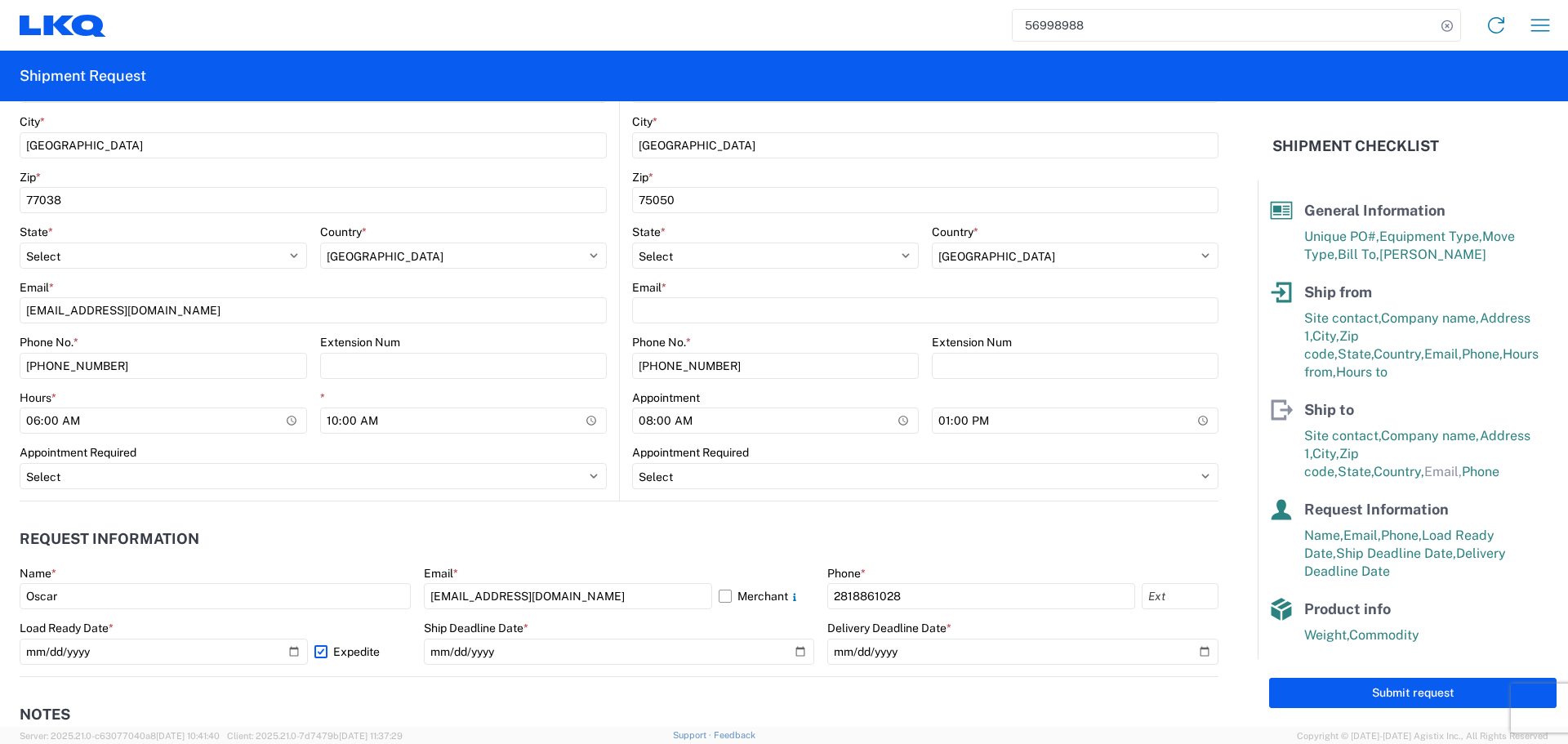
scroll to position [532, 0]
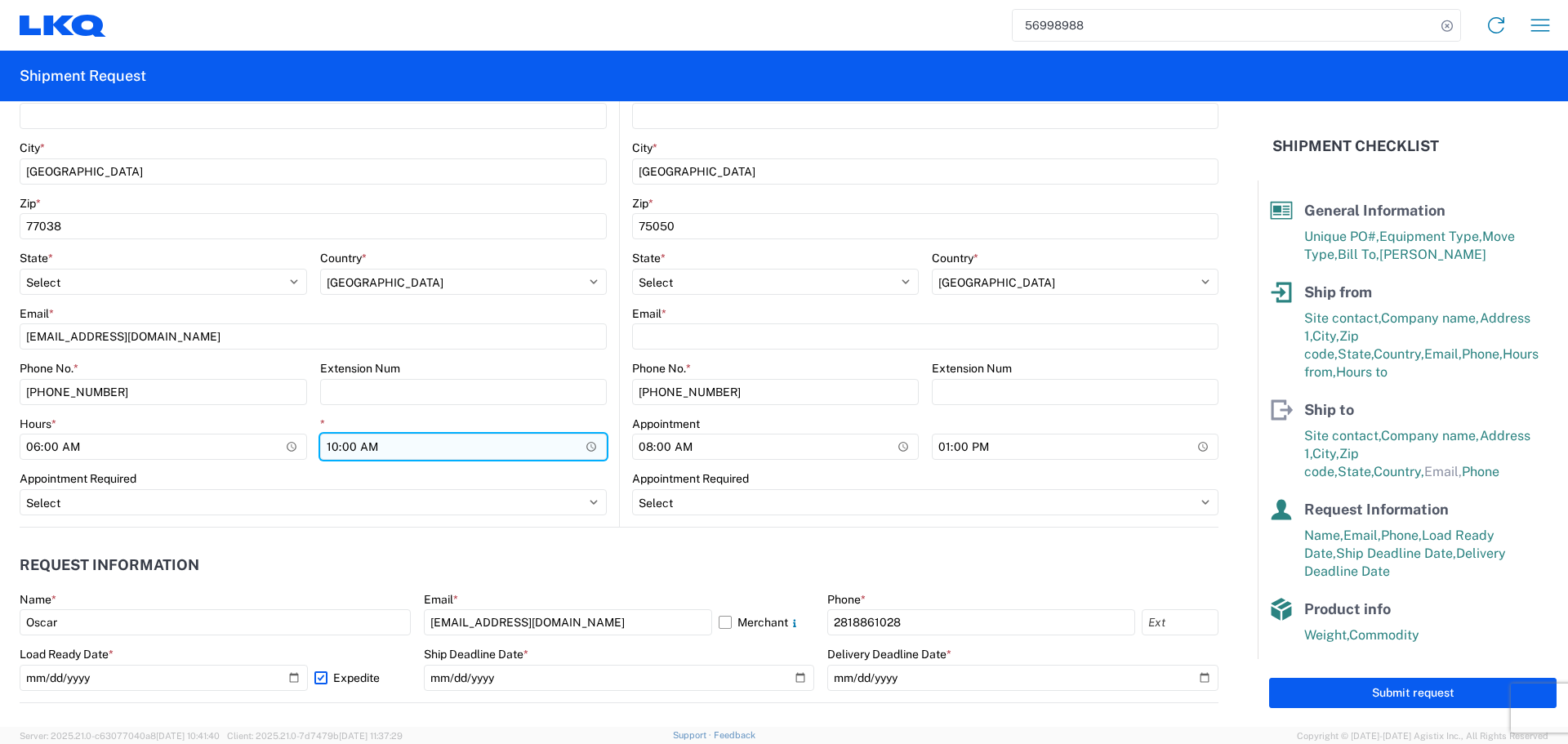
click at [586, 448] on input "10:00" at bounding box center [464, 447] width 288 height 26
type input "07:00"
click at [580, 467] on agx-form-control-wrapper-v2 "* 07:00" at bounding box center [464, 444] width 288 height 56
click at [580, 530] on agx-request-info "Request Information Name * Oscar Email * acgarcia@lkqcorp.com Merchant Phone * …" at bounding box center [619, 615] width 1199 height 175
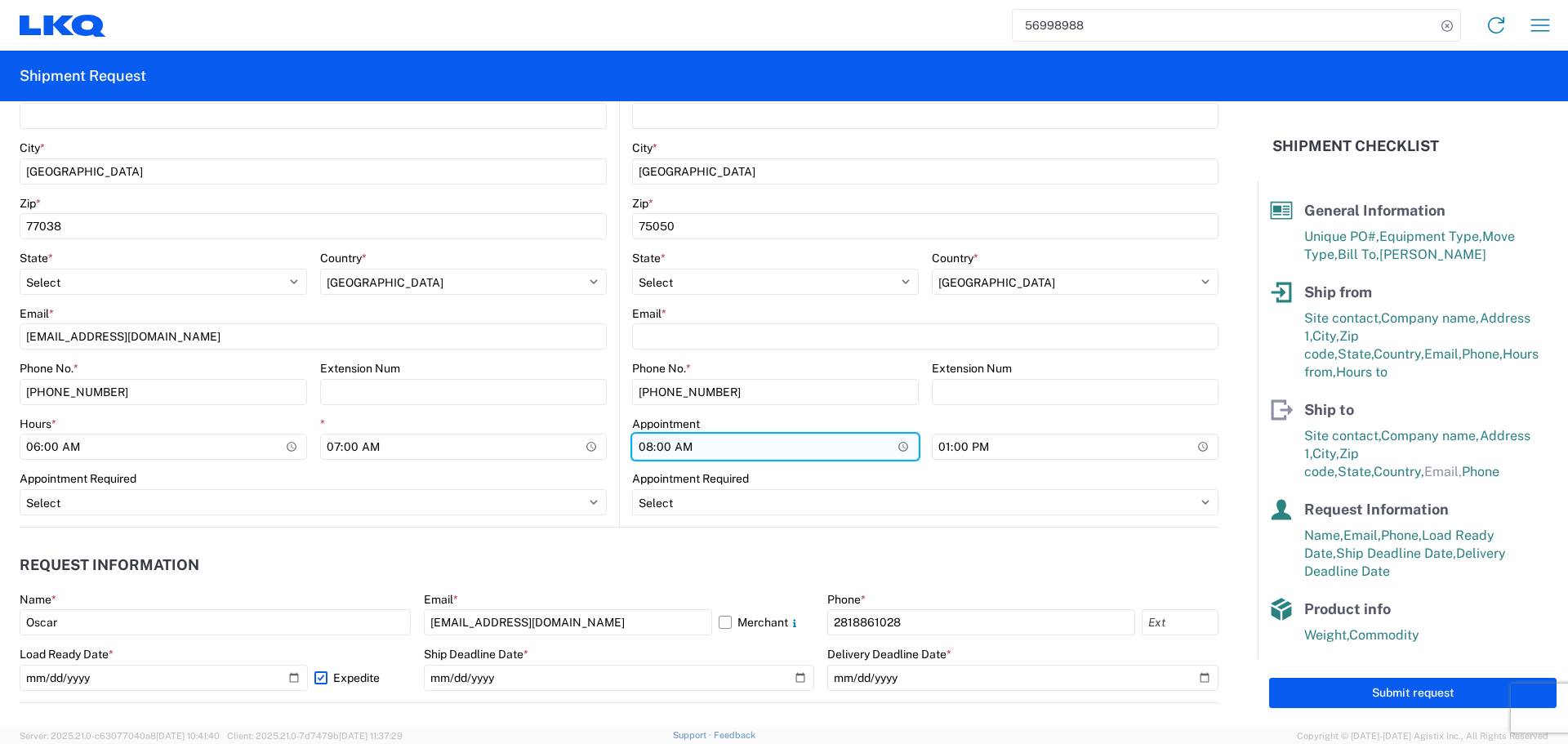
click at [884, 442] on input "08:00:00" at bounding box center [775, 447] width 287 height 26
click at [897, 442] on input "08:00:00" at bounding box center [775, 447] width 287 height 26
type input "11:00"
click at [956, 468] on agx-form-control-wrapper-v2 "13:00" at bounding box center [1075, 452] width 287 height 41
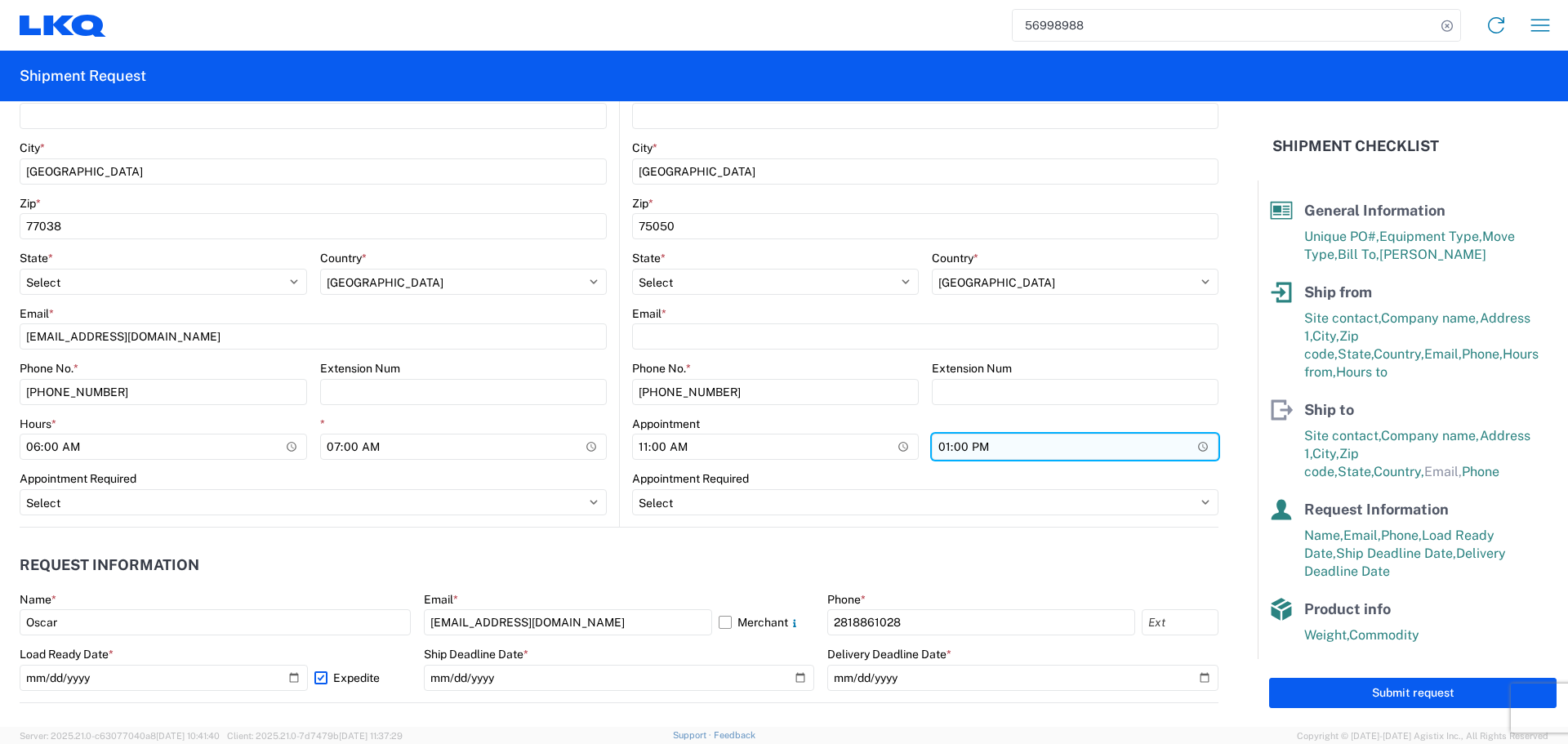
click at [1183, 454] on input "13:00" at bounding box center [1075, 447] width 287 height 26
type input "14:00"
click at [864, 478] on div "Appointment Required" at bounding box center [925, 479] width 586 height 15
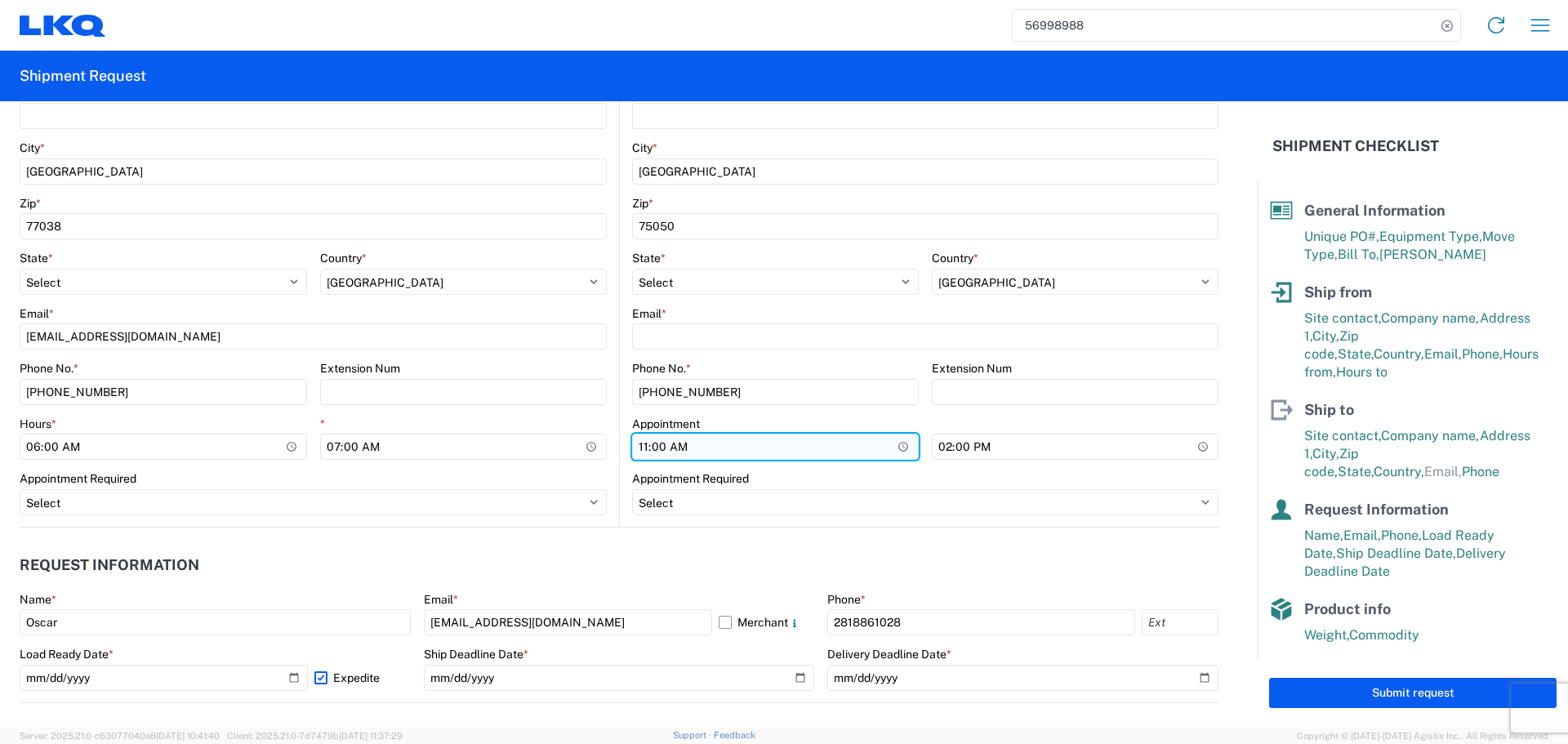
click at [890, 442] on input "11:00" at bounding box center [775, 447] width 287 height 26
type input "12:00"
click at [875, 474] on div "Appointment Required" at bounding box center [925, 479] width 586 height 15
click at [909, 475] on div "Appointment Required" at bounding box center [925, 479] width 586 height 15
click at [624, 538] on agx-request-info "Request Information Name * Oscar Email * acgarcia@lkqcorp.com Merchant Phone * …" at bounding box center [619, 615] width 1199 height 175
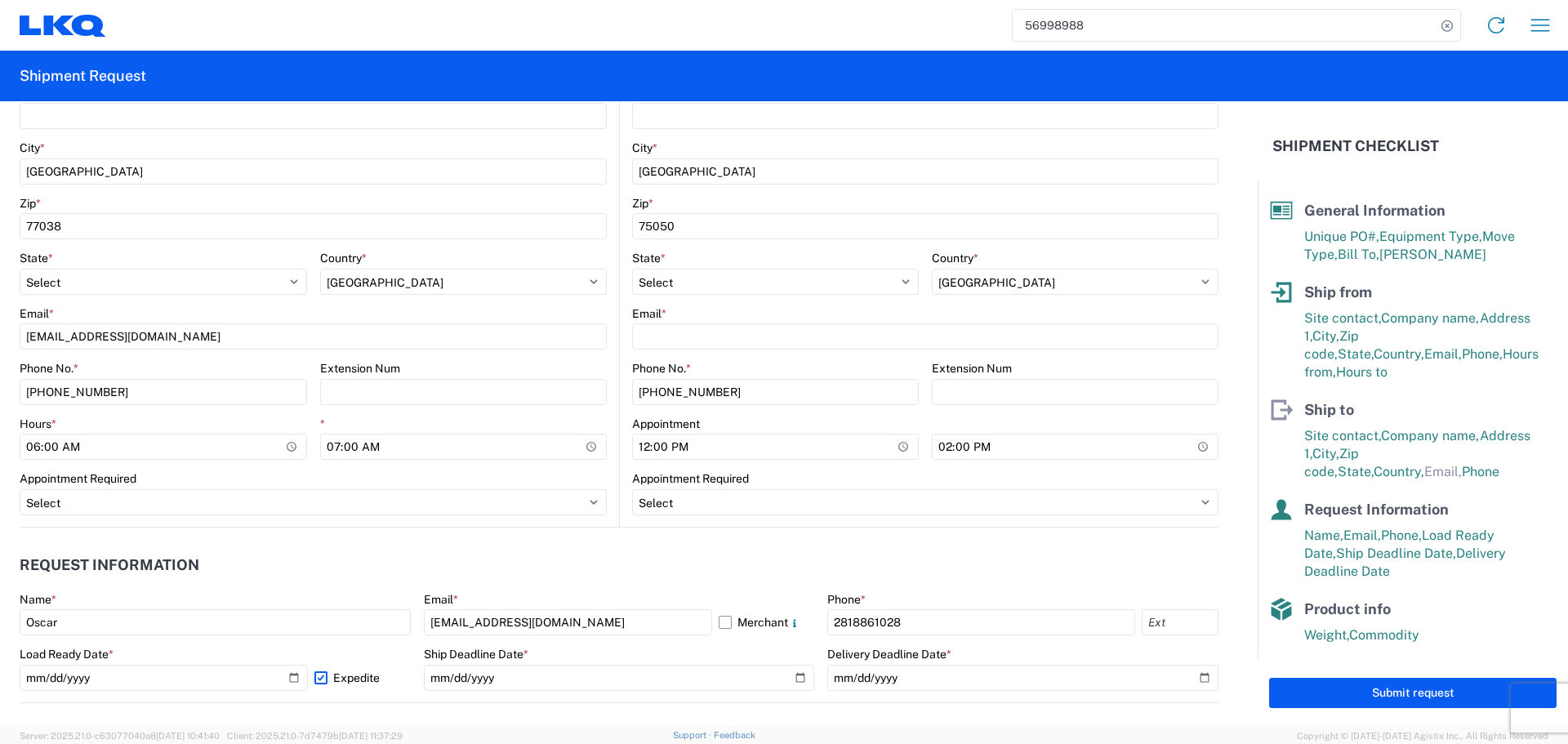
click at [571, 540] on agx-request-info "Request Information Name * Oscar Email * acgarcia@lkqcorp.com Merchant Phone * …" at bounding box center [619, 615] width 1199 height 175
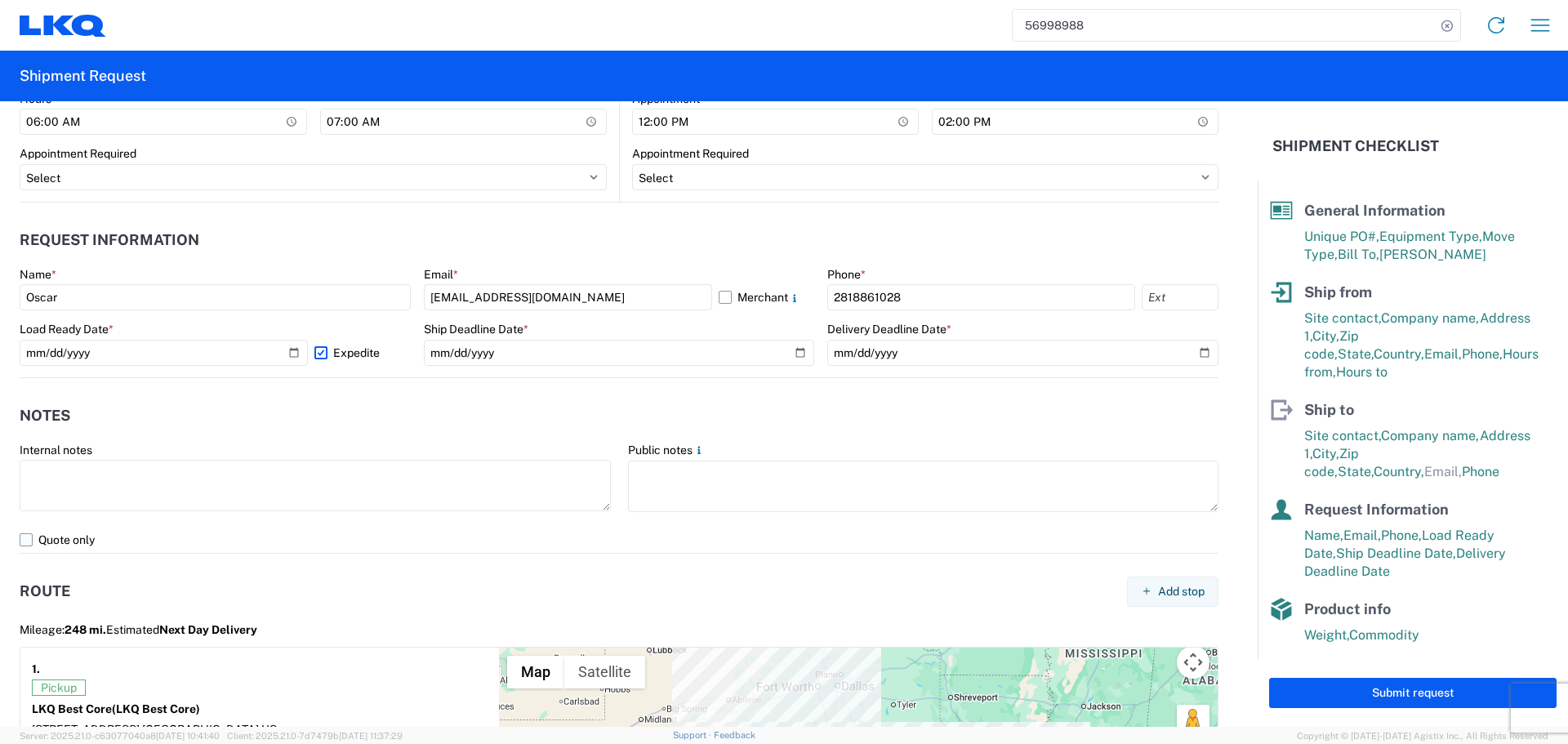
scroll to position [859, 0]
click at [423, 416] on header "Notes" at bounding box center [619, 414] width 1199 height 37
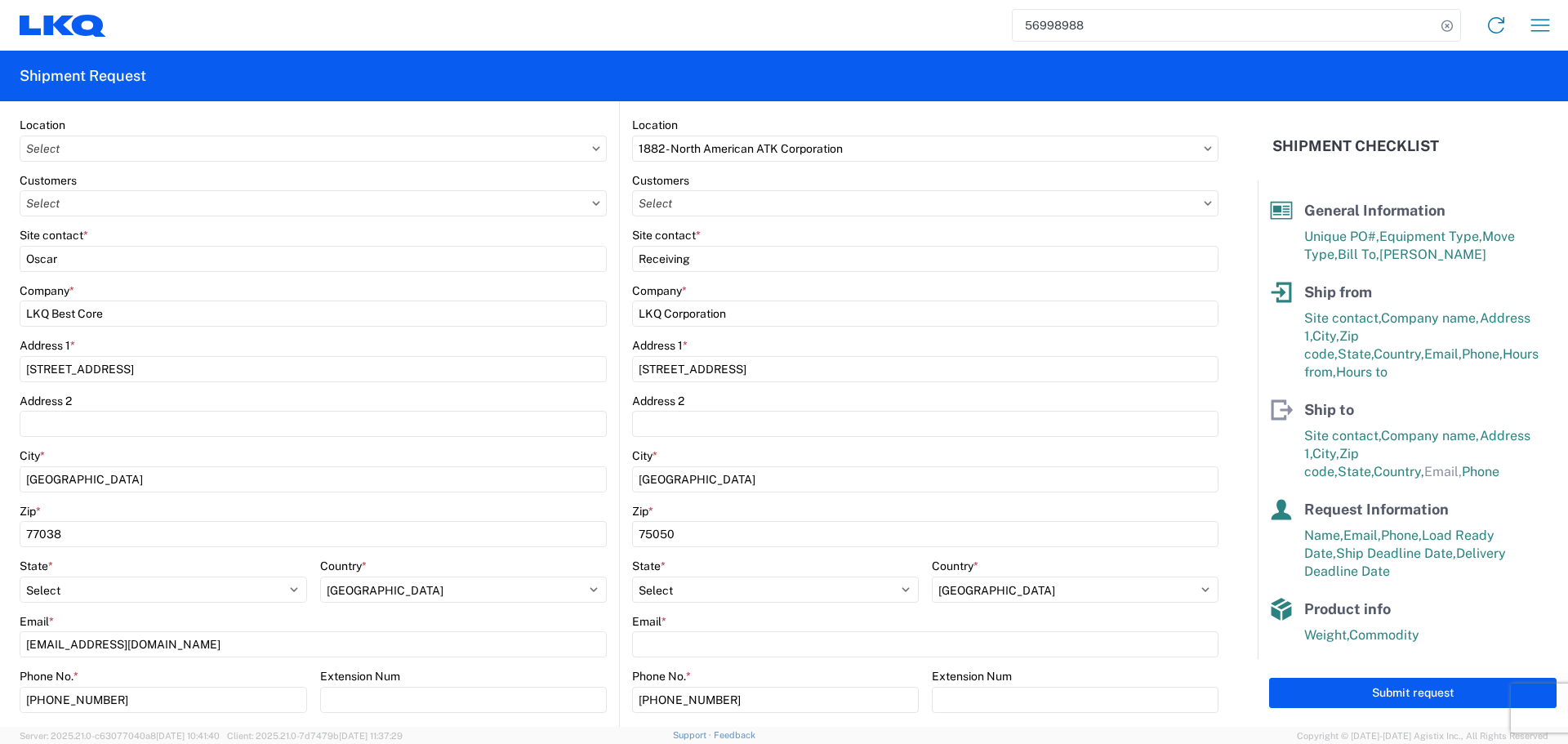
scroll to position [0, 0]
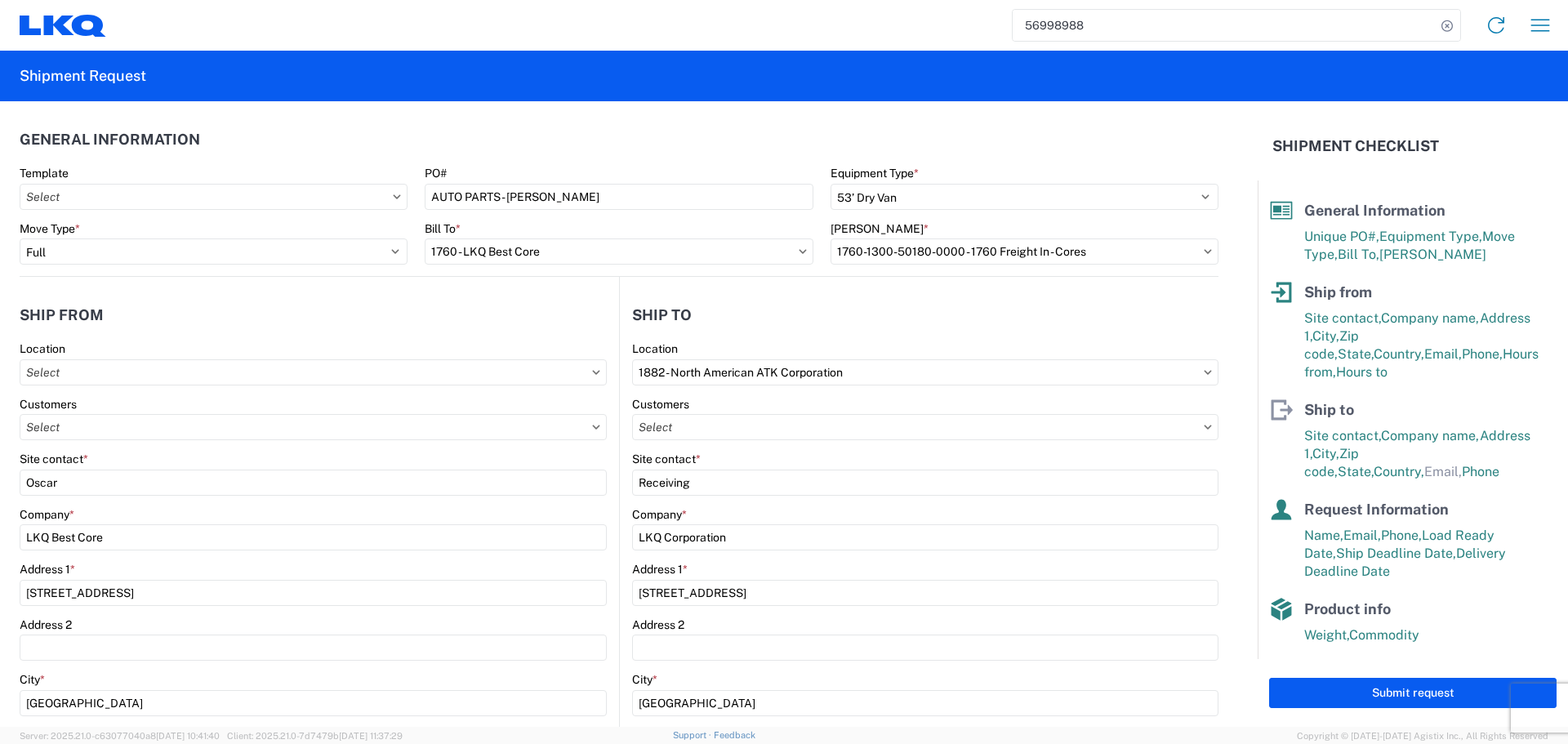
click at [744, 290] on agx-shipment-stop-widget-v2 "Ship to 1882 Location 1882 - North American ATK Corporation Customers Site cont…" at bounding box center [919, 668] width 599 height 783
click at [1430, 698] on button "Submit request" at bounding box center [1413, 692] width 288 height 30
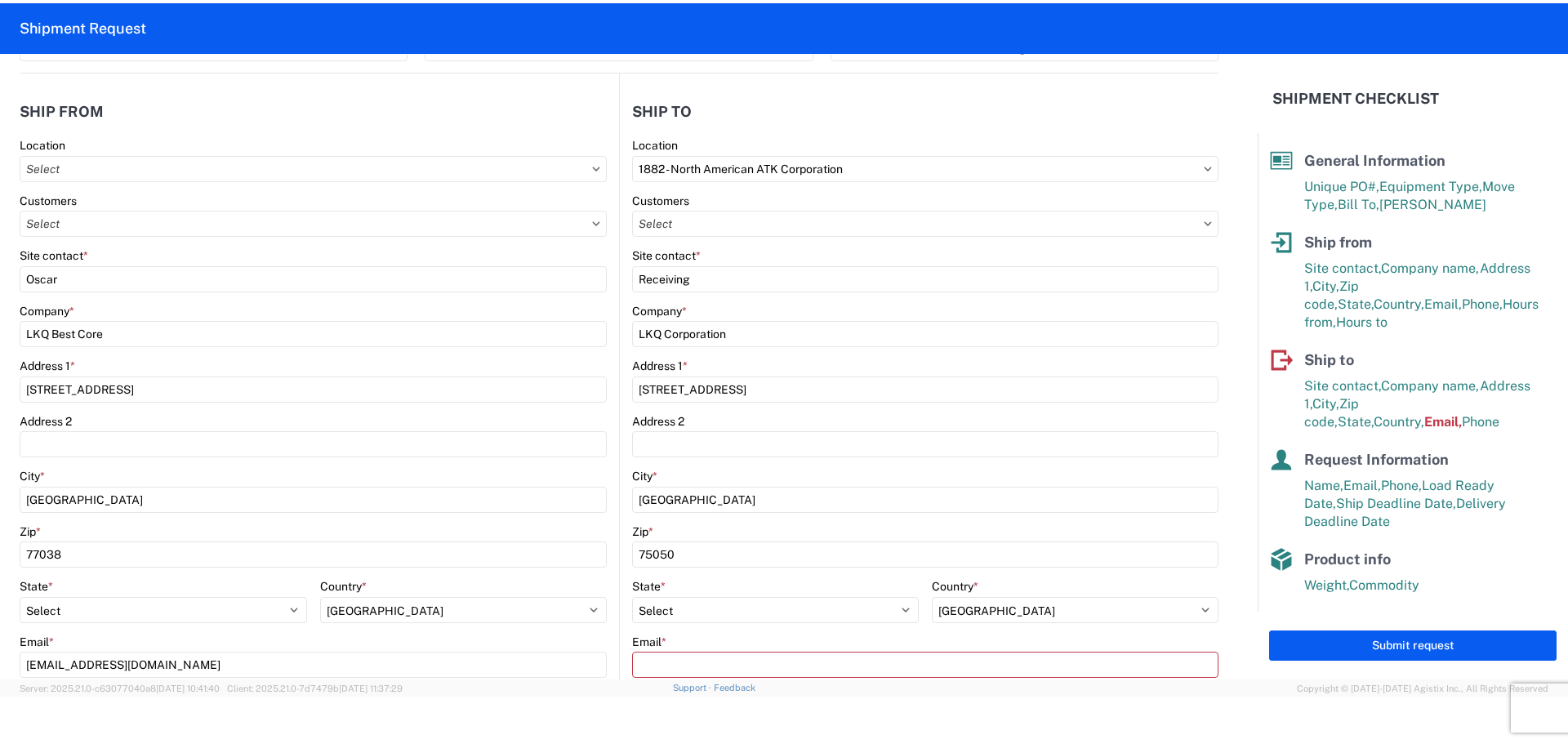
scroll to position [409, 0]
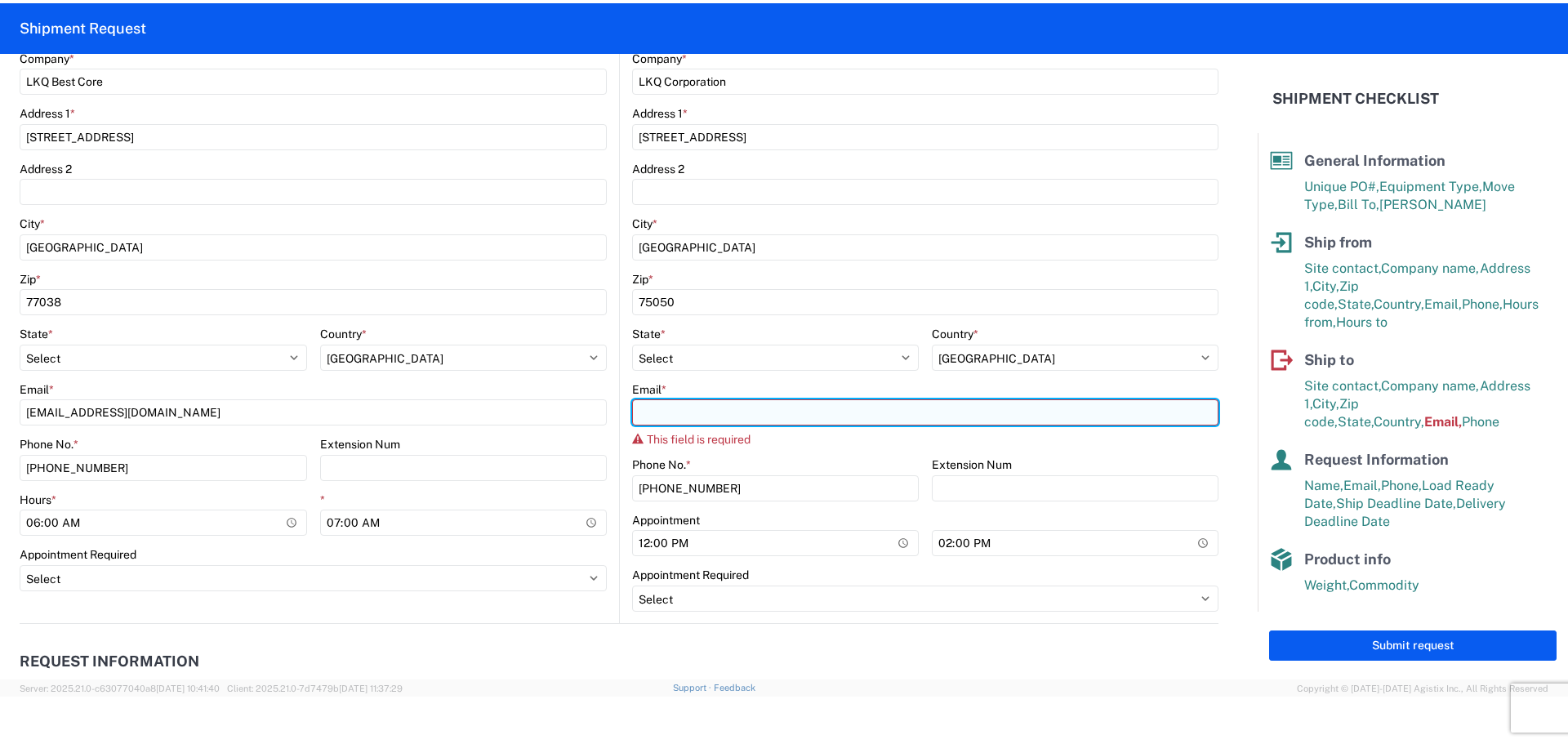
click at [780, 412] on input "Email *" at bounding box center [925, 412] width 586 height 26
type input "[EMAIL_ADDRESS][DOMAIN_NAME]"
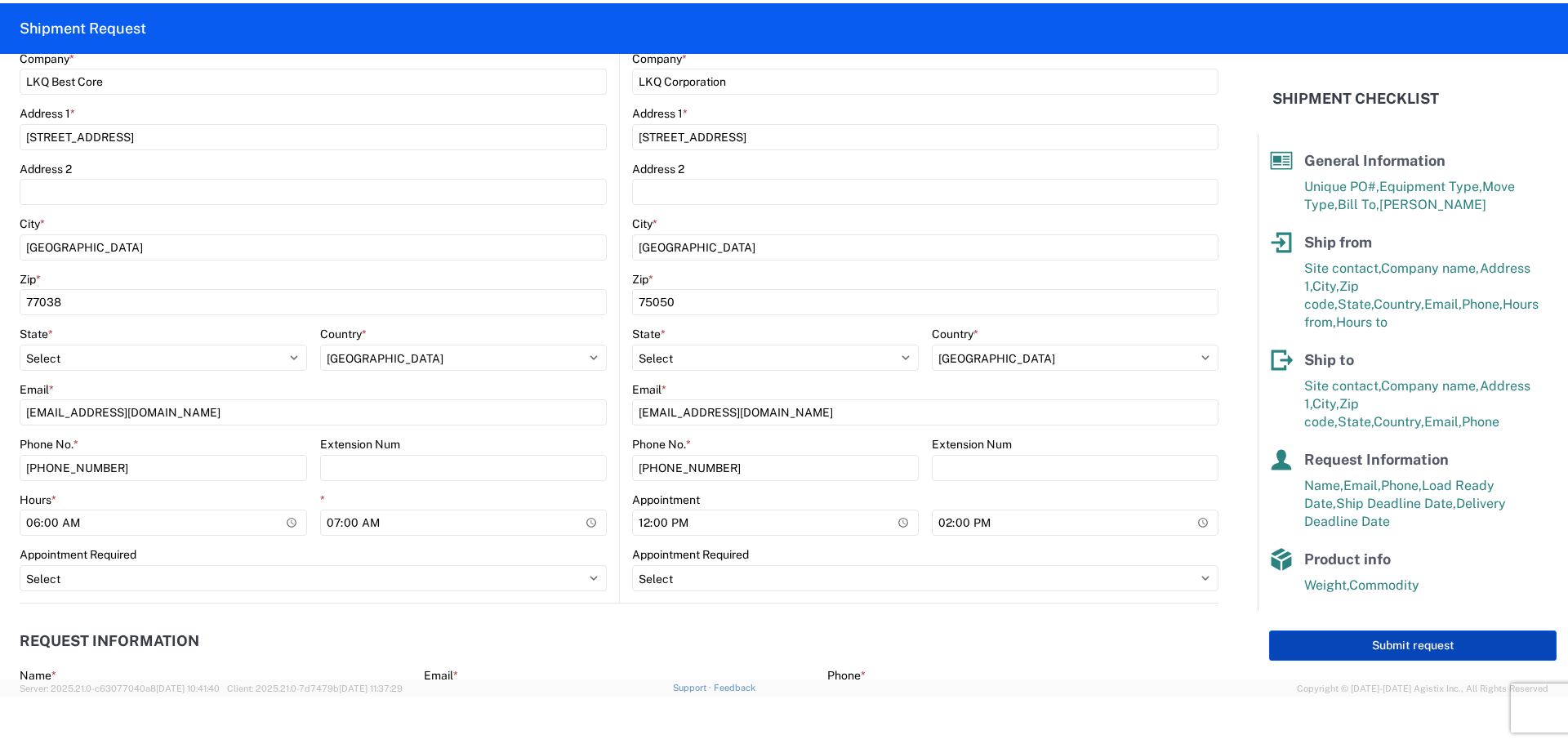
click at [1468, 642] on button "Submit request" at bounding box center [1413, 645] width 288 height 30
